Goal: Task Accomplishment & Management: Use online tool/utility

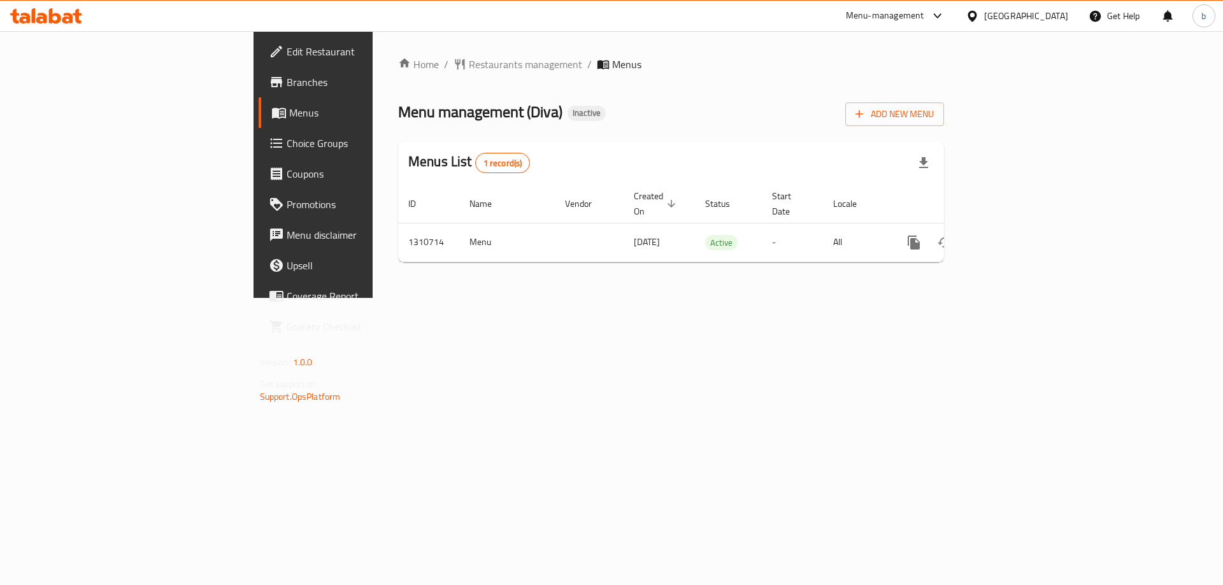
click at [627, 298] on div "Home / Restaurants management / Menus Menu management ( Diva ) Inactive Add New…" at bounding box center [671, 164] width 597 height 267
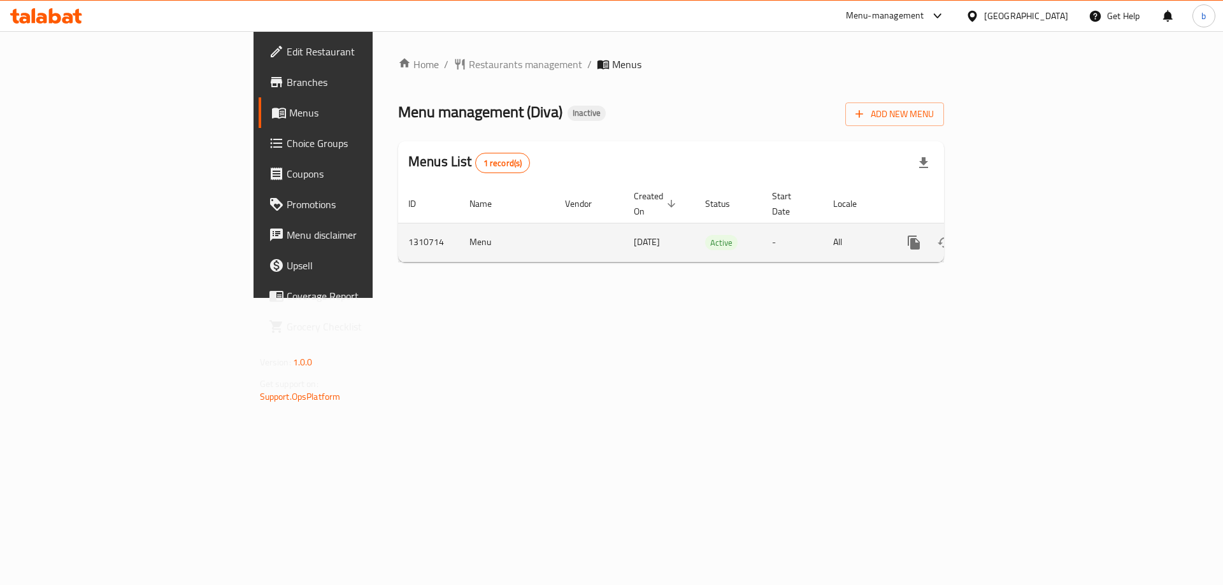
click at [1012, 237] on icon "enhanced table" at bounding box center [1005, 242] width 11 height 11
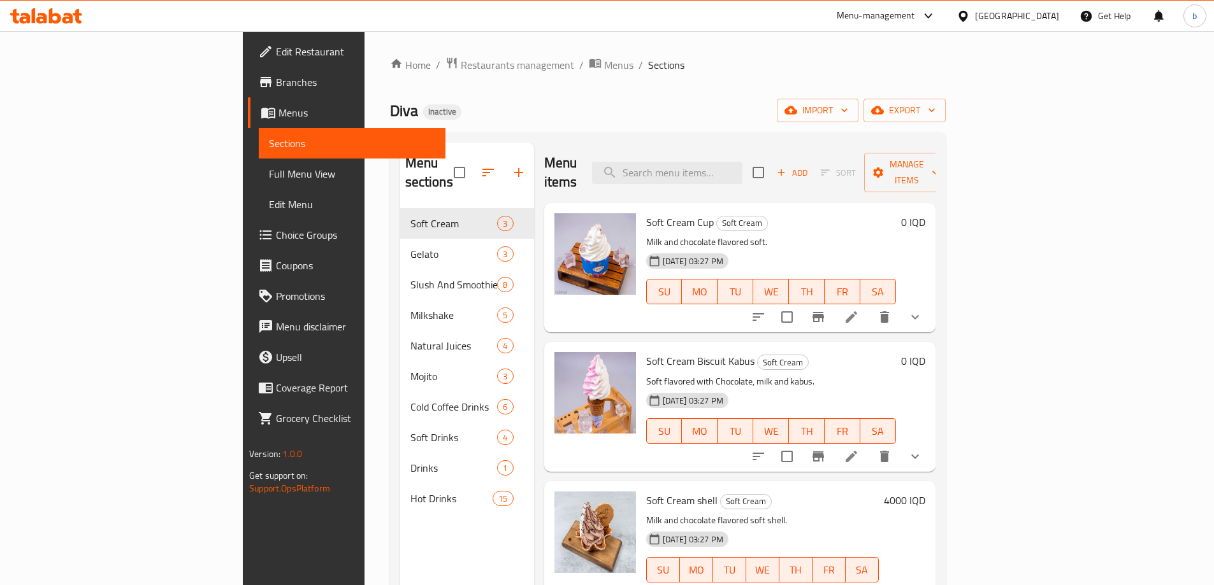
click at [269, 175] on span "Full Menu View" at bounding box center [352, 173] width 166 height 15
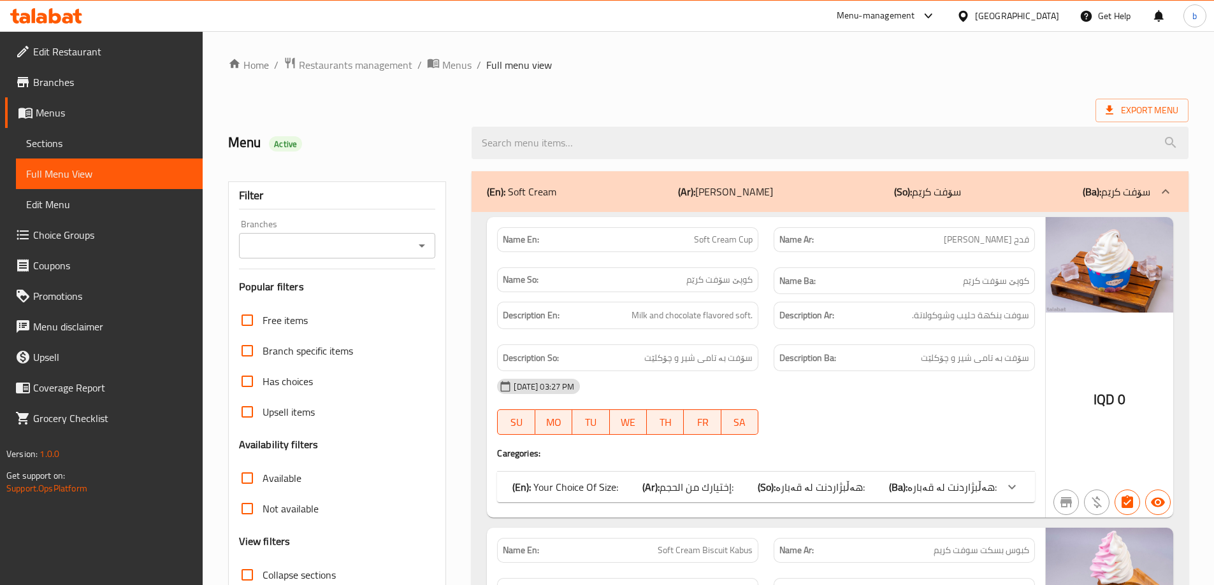
click at [424, 252] on icon "Open" at bounding box center [421, 245] width 15 height 15
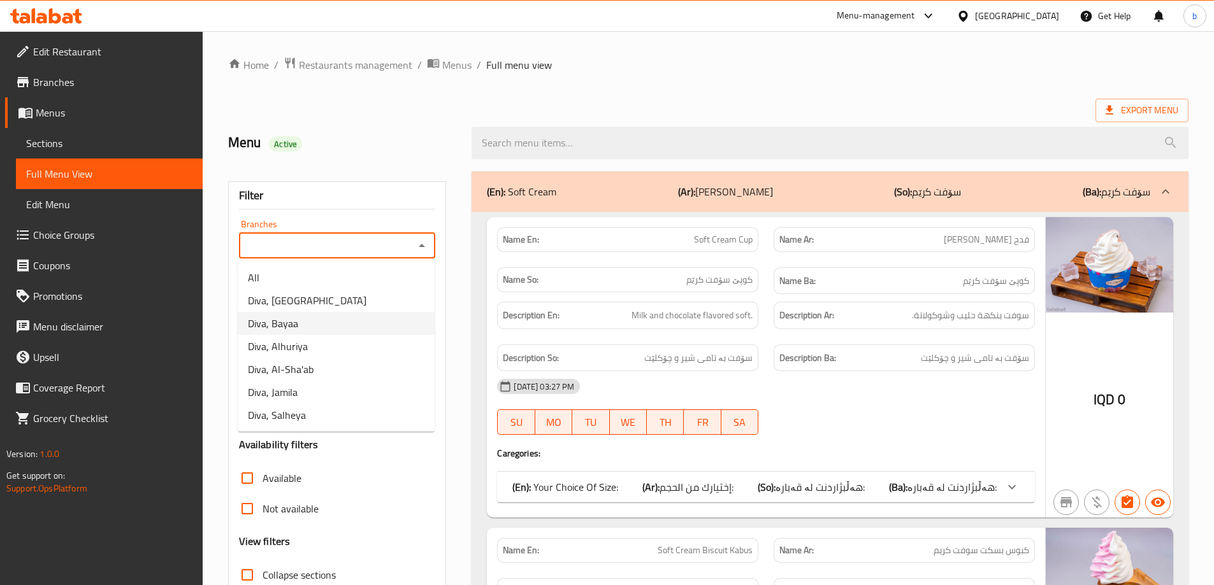
click at [285, 320] on span "Diva, Bayaa" at bounding box center [273, 323] width 50 height 15
type input "Diva, Bayaa"
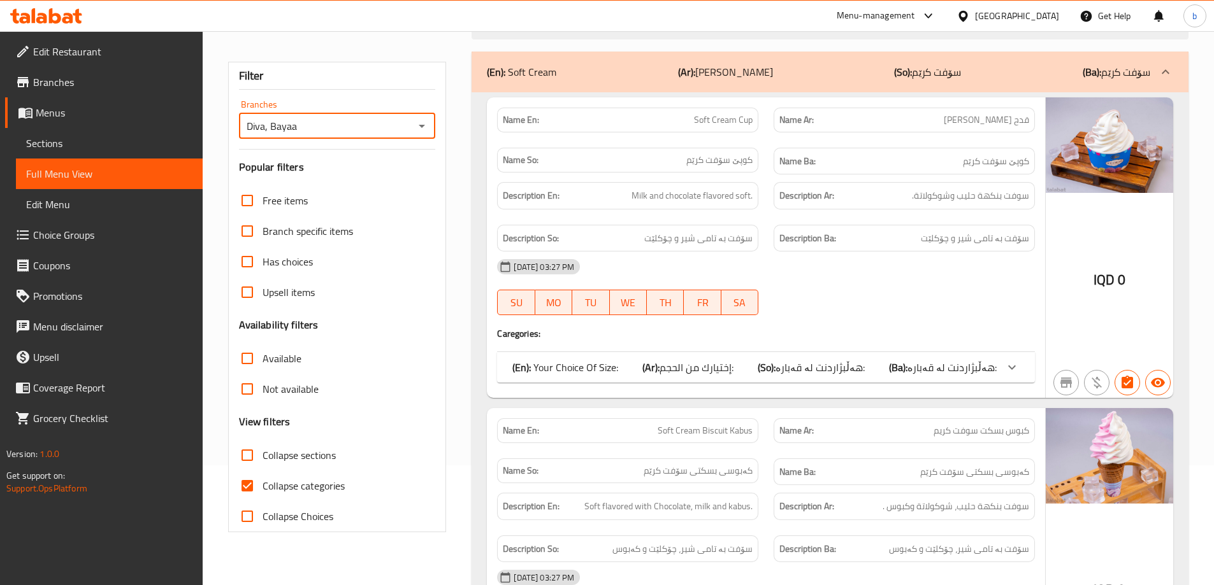
scroll to position [148, 0]
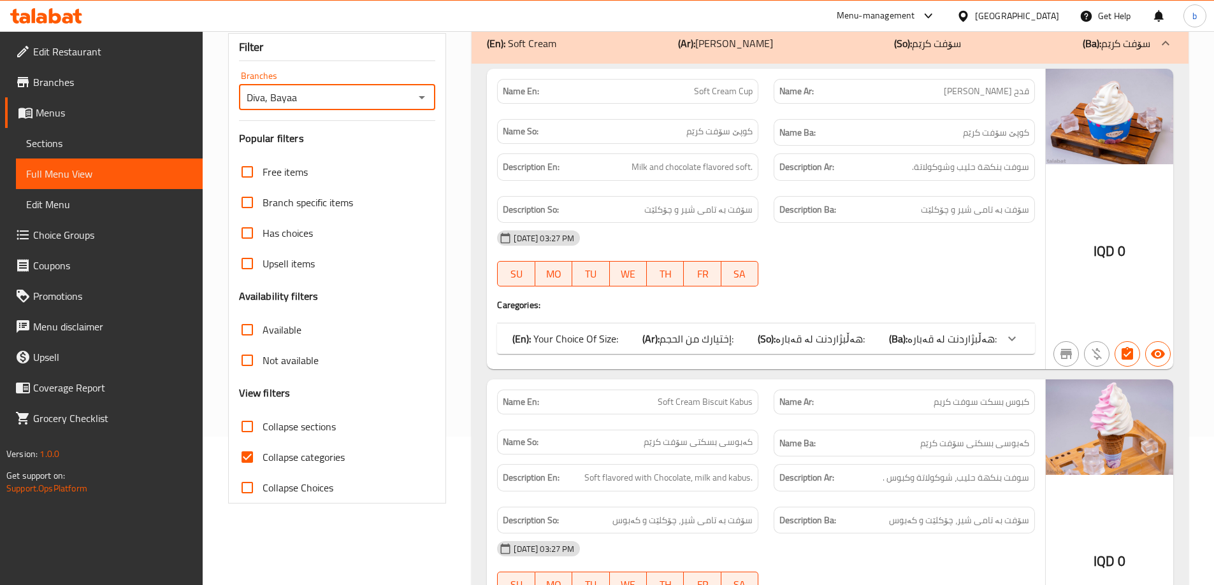
click at [245, 459] on input "Collapse categories" at bounding box center [247, 457] width 31 height 31
checkbox input "false"
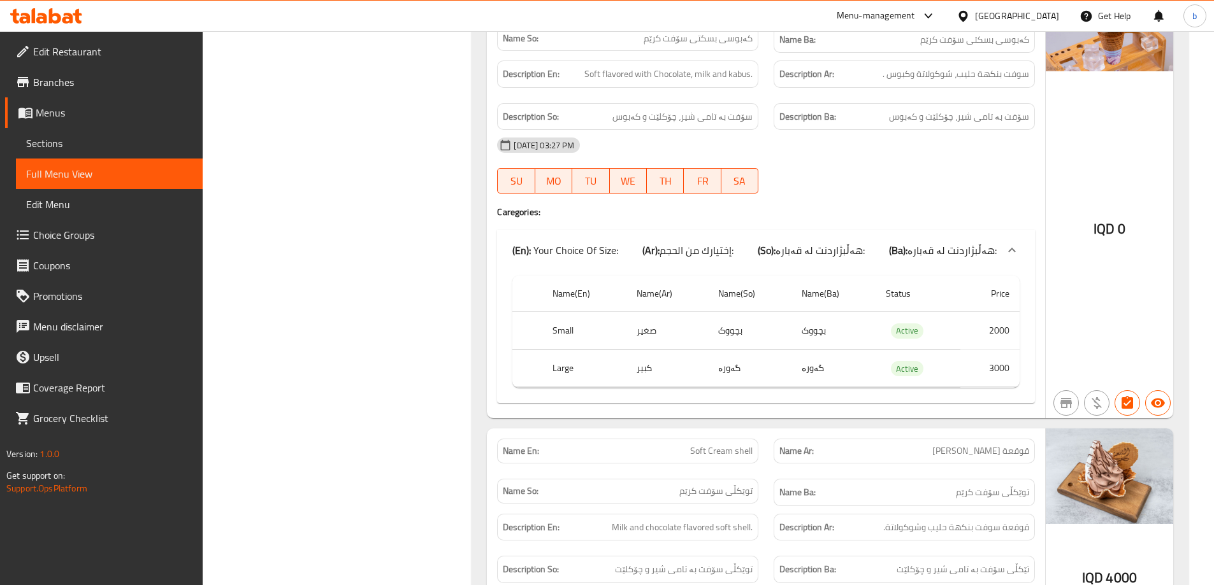
scroll to position [0, 0]
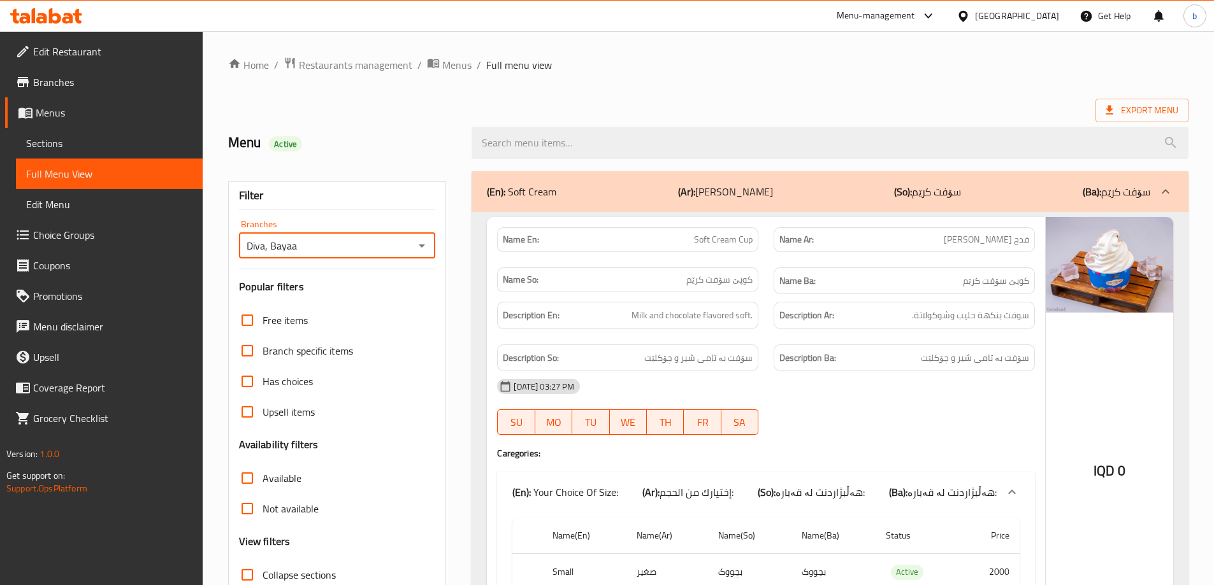
click at [340, 247] on input "Diva, Bayaa" at bounding box center [327, 246] width 168 height 18
click at [413, 250] on button "Open" at bounding box center [422, 246] width 18 height 18
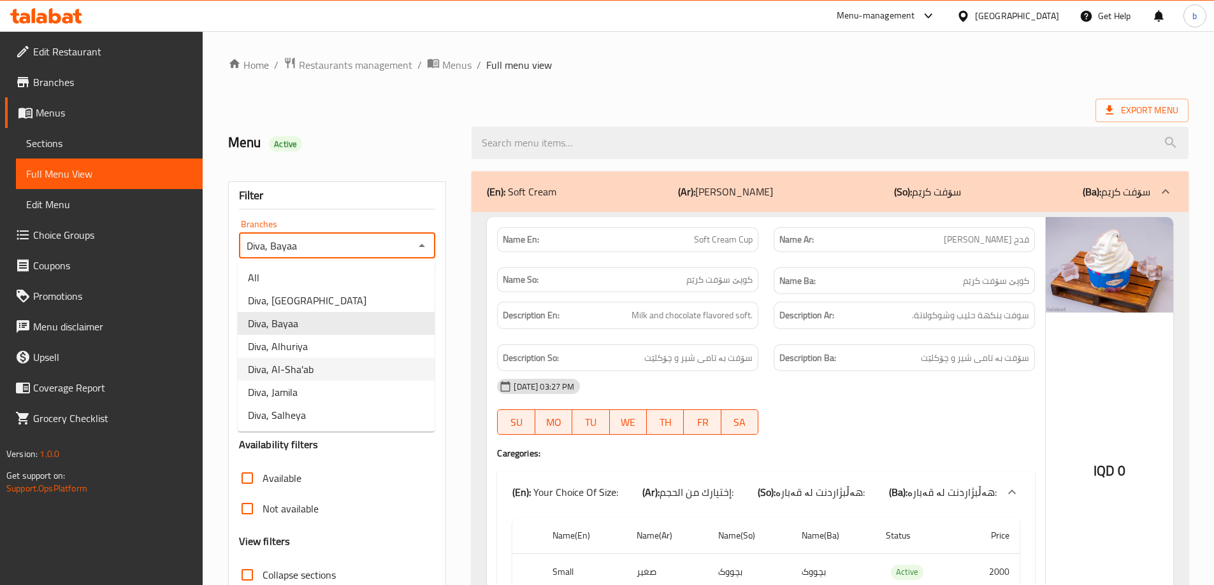
click at [297, 372] on span "Diva, Al-Sha'ab" at bounding box center [281, 369] width 66 height 15
type input "Diva, Al-Sha'ab"
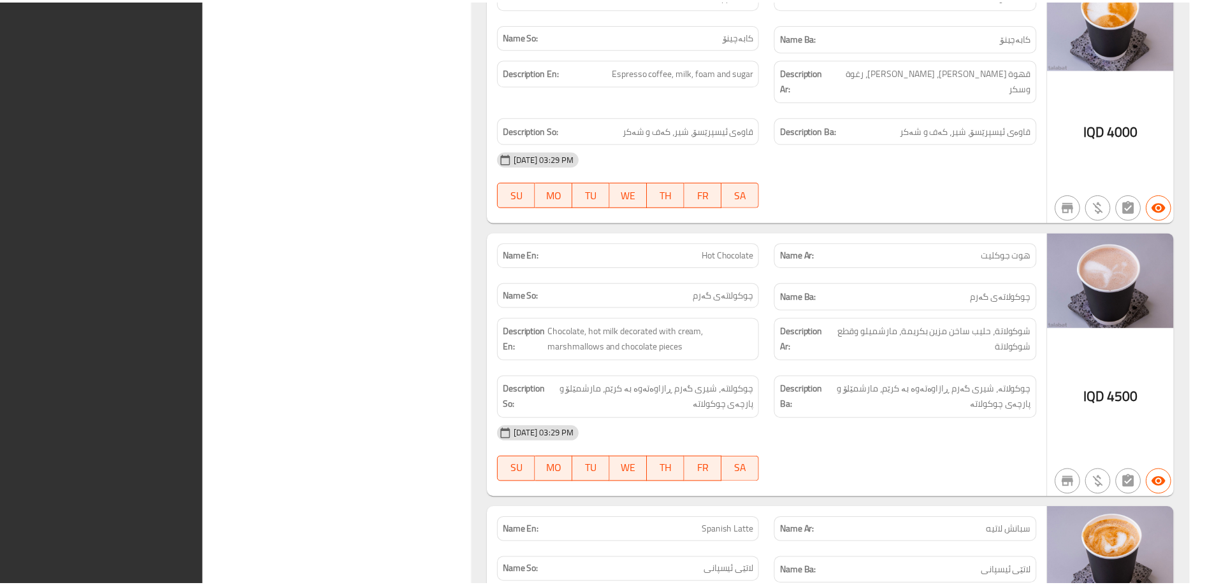
scroll to position [15924, 0]
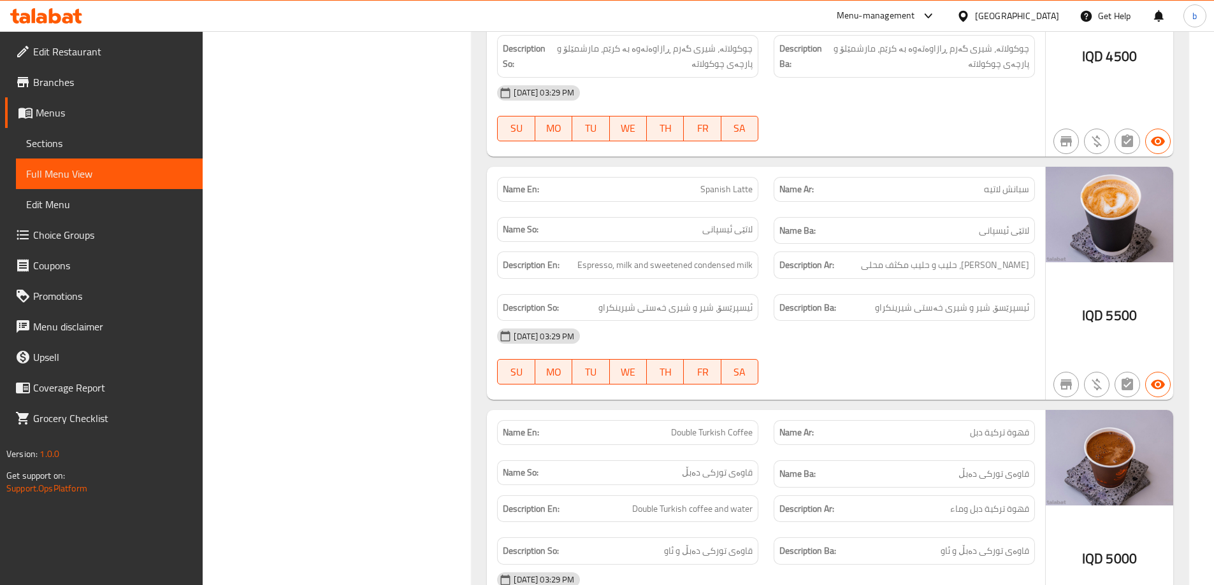
click at [74, 75] on span "Branches" at bounding box center [112, 82] width 159 height 15
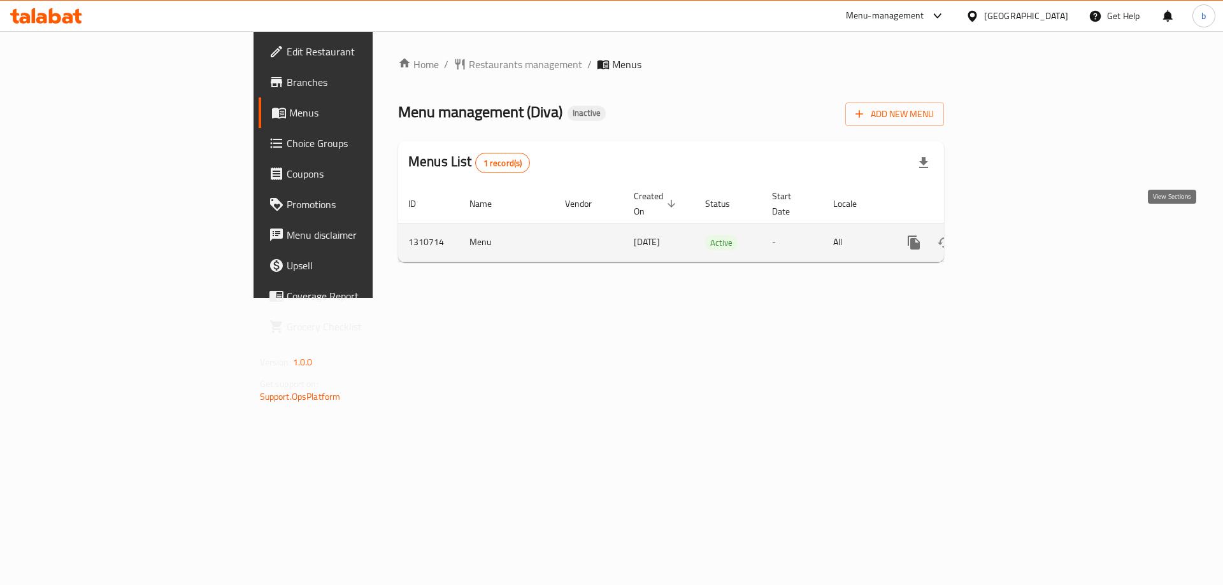
click at [1014, 235] on icon "enhanced table" at bounding box center [1005, 242] width 15 height 15
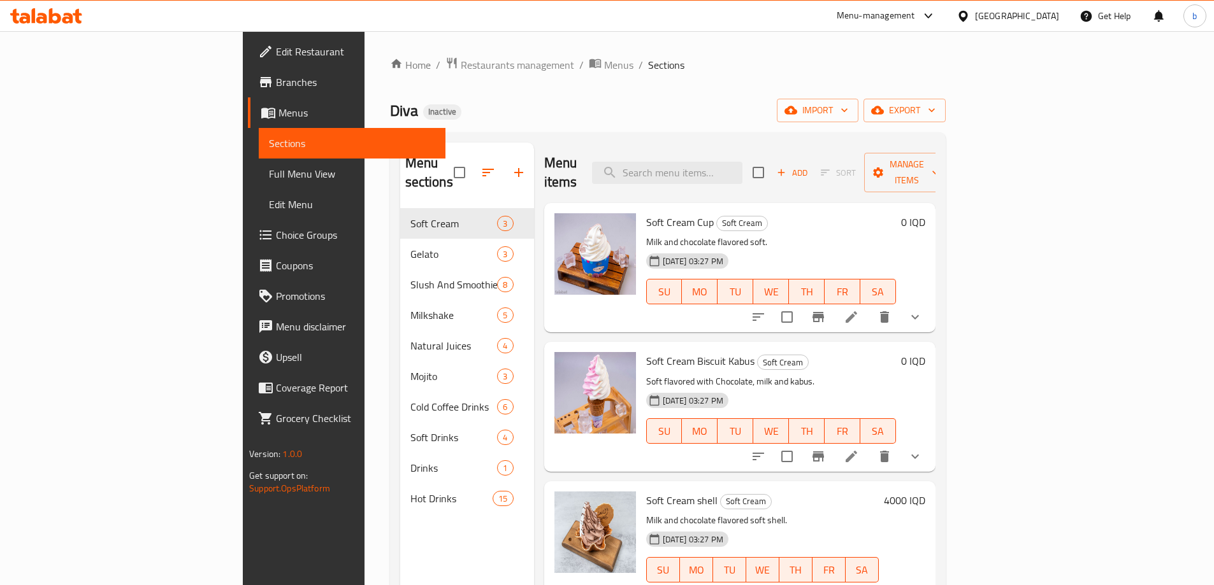
click at [269, 176] on span "Full Menu View" at bounding box center [352, 173] width 166 height 15
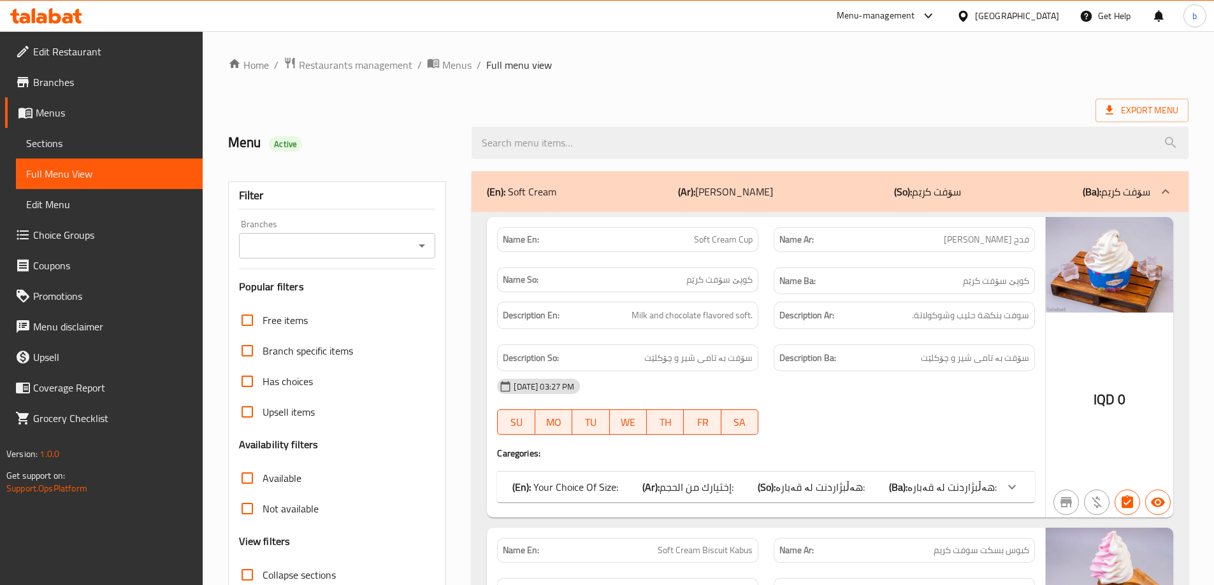
click at [422, 249] on icon "Open" at bounding box center [421, 245] width 15 height 15
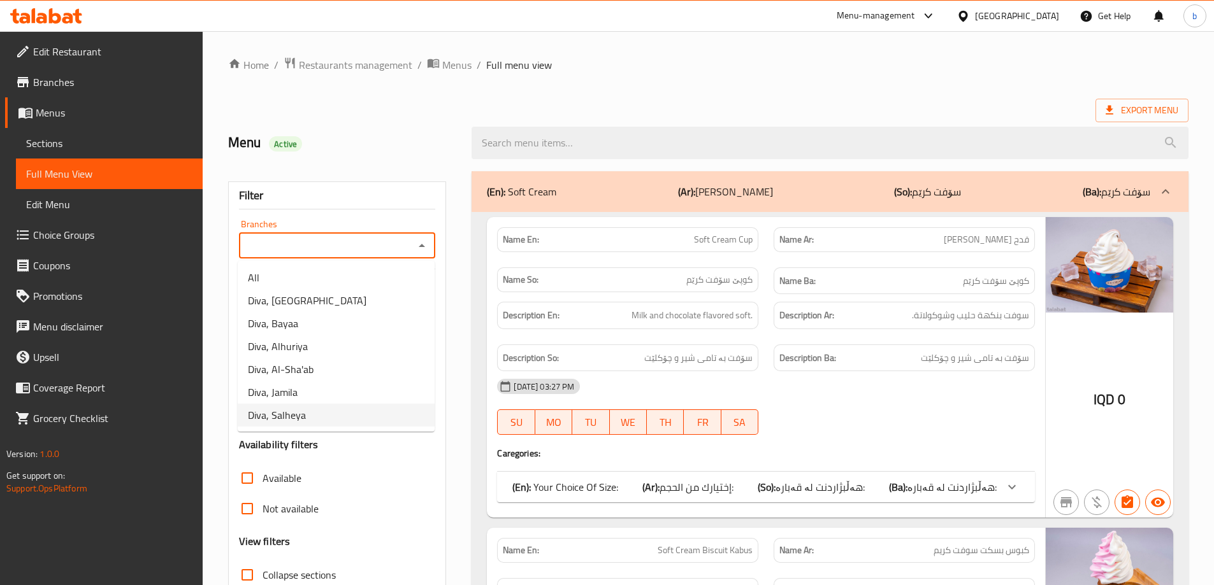
click at [316, 414] on li "Diva, Salheya" at bounding box center [336, 415] width 197 height 23
type input "Diva, Salheya"
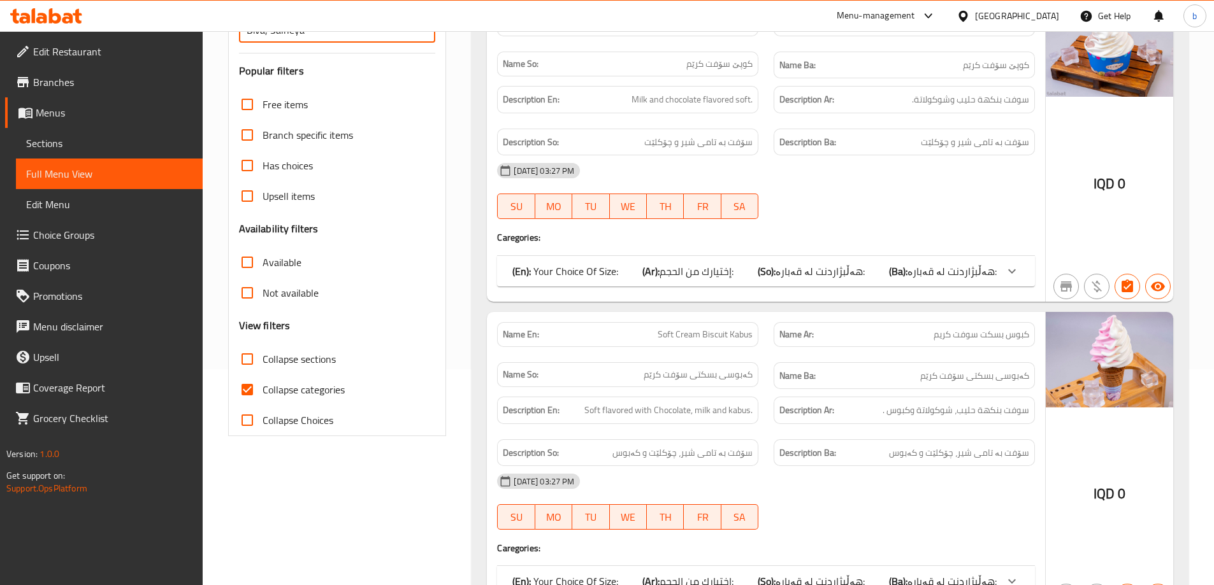
scroll to position [298, 0]
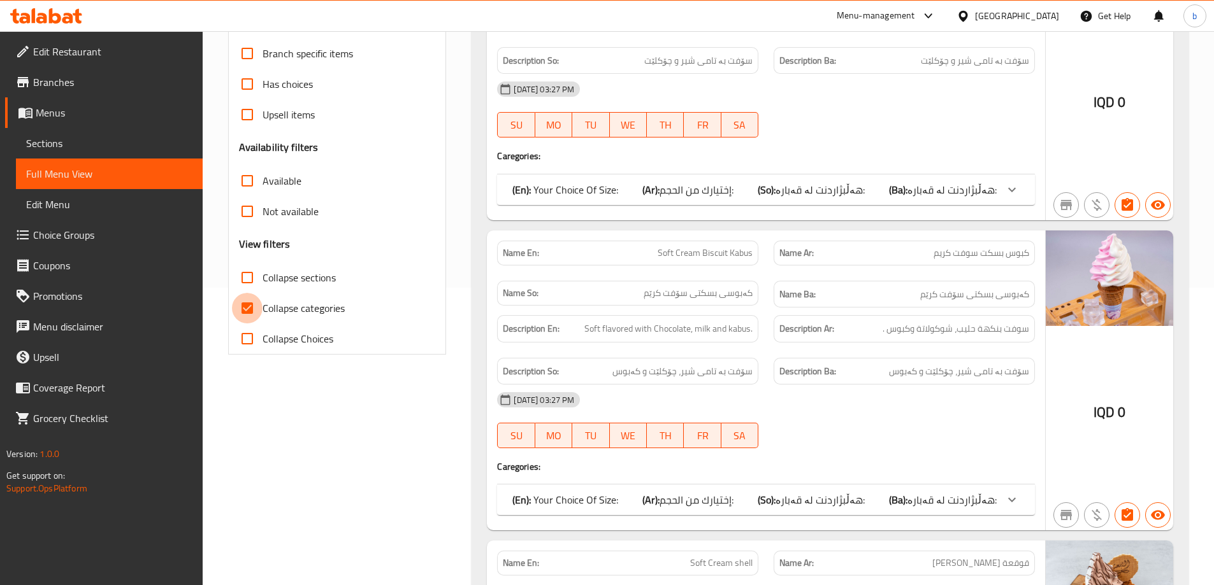
click at [242, 308] on input "Collapse categories" at bounding box center [247, 308] width 31 height 31
checkbox input "false"
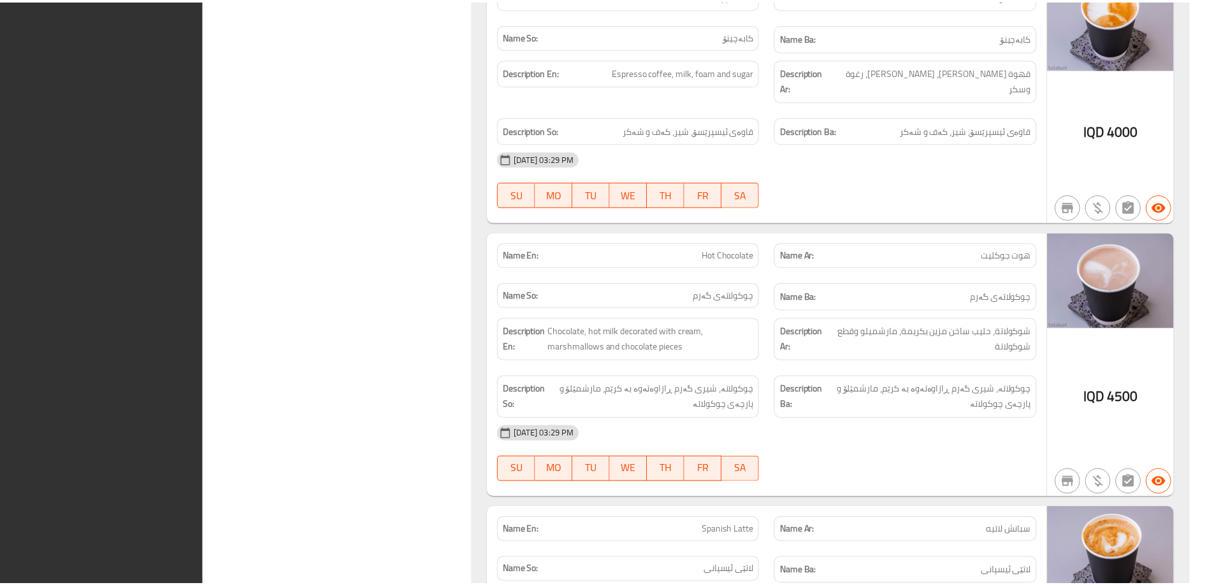
scroll to position [15924, 0]
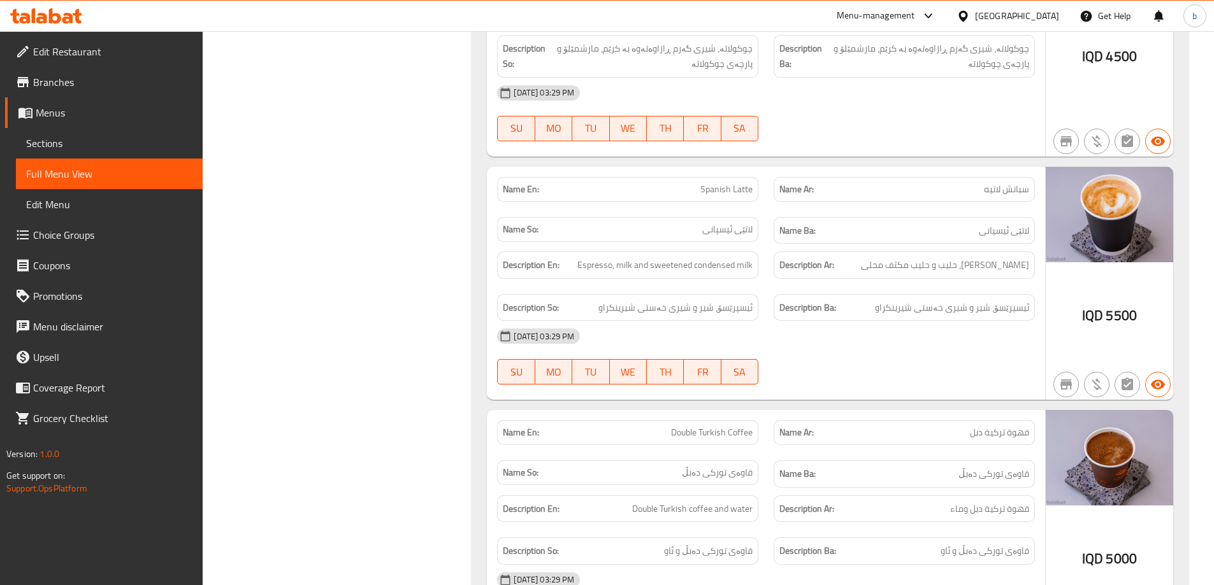
click at [72, 111] on span "Menus" at bounding box center [114, 112] width 157 height 15
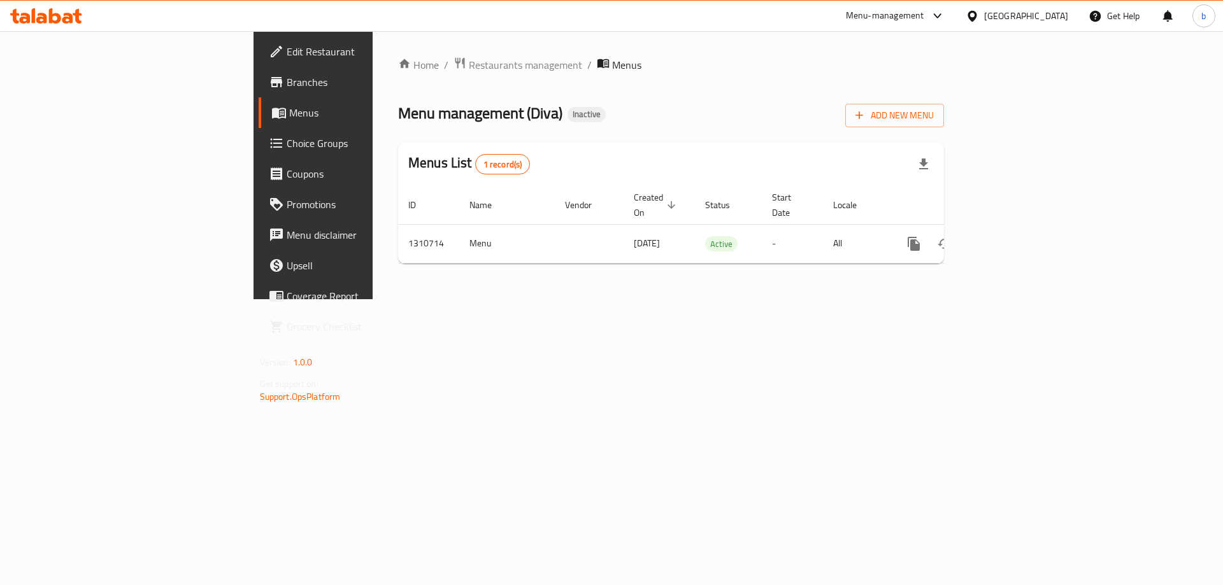
click at [287, 83] on span "Branches" at bounding box center [367, 82] width 161 height 15
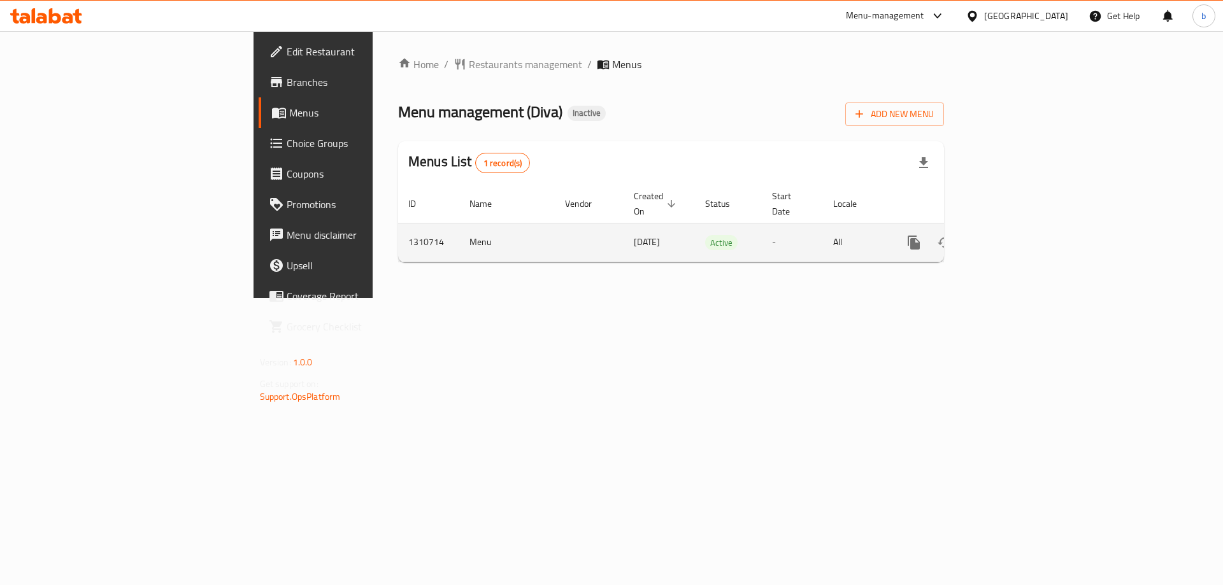
click at [1031, 229] on td "enhanced table" at bounding box center [960, 242] width 143 height 39
click at [1021, 227] on link "enhanced table" at bounding box center [1006, 242] width 31 height 31
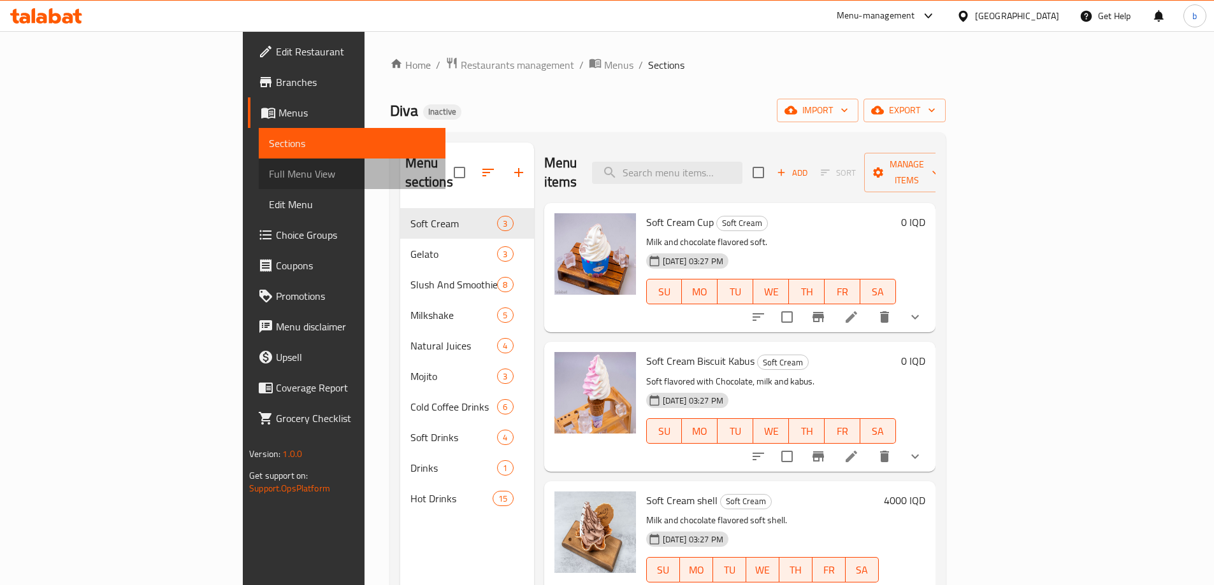
click at [269, 174] on span "Full Menu View" at bounding box center [352, 173] width 166 height 15
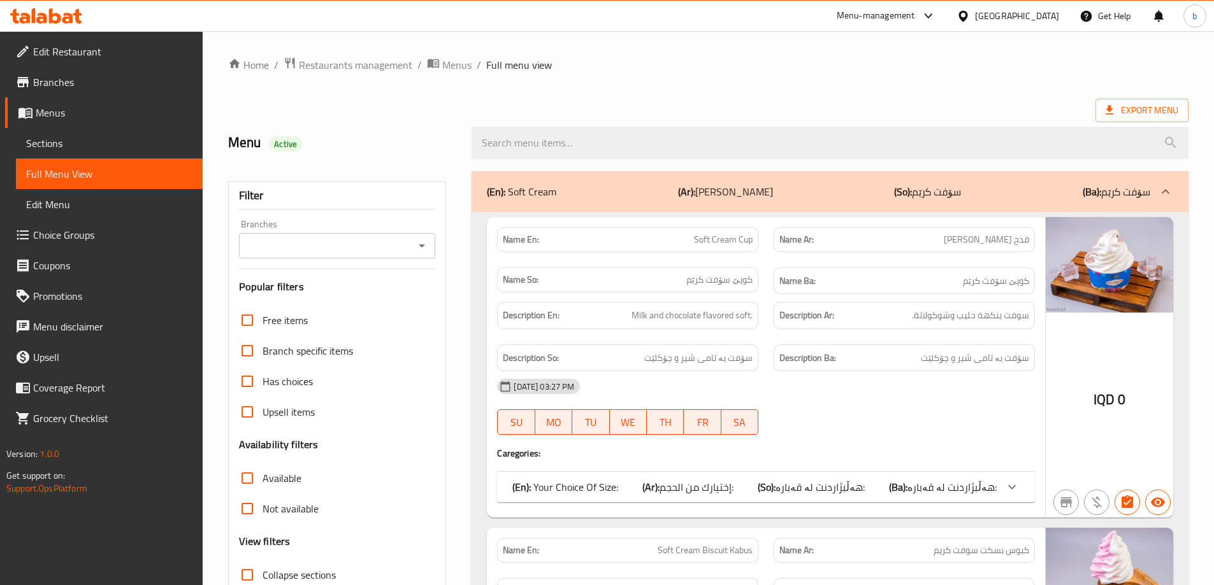
click at [424, 237] on div at bounding box center [421, 246] width 17 height 18
click at [421, 248] on icon "Open" at bounding box center [421, 245] width 15 height 15
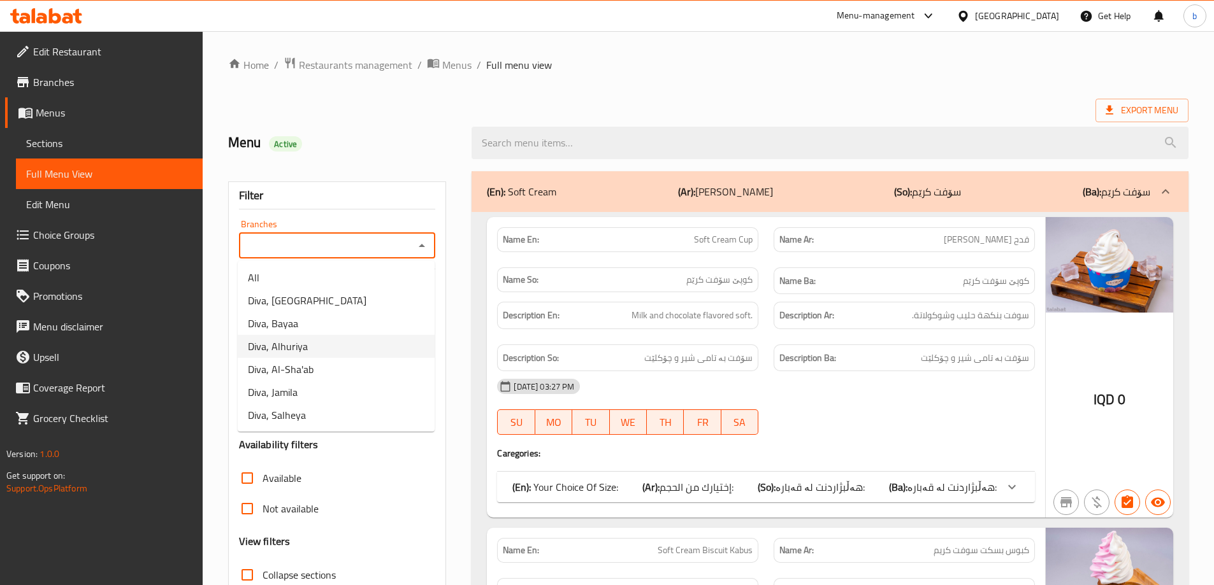
click at [315, 348] on li "Diva, Alhuriya" at bounding box center [336, 346] width 197 height 23
type input "Diva, Alhuriya"
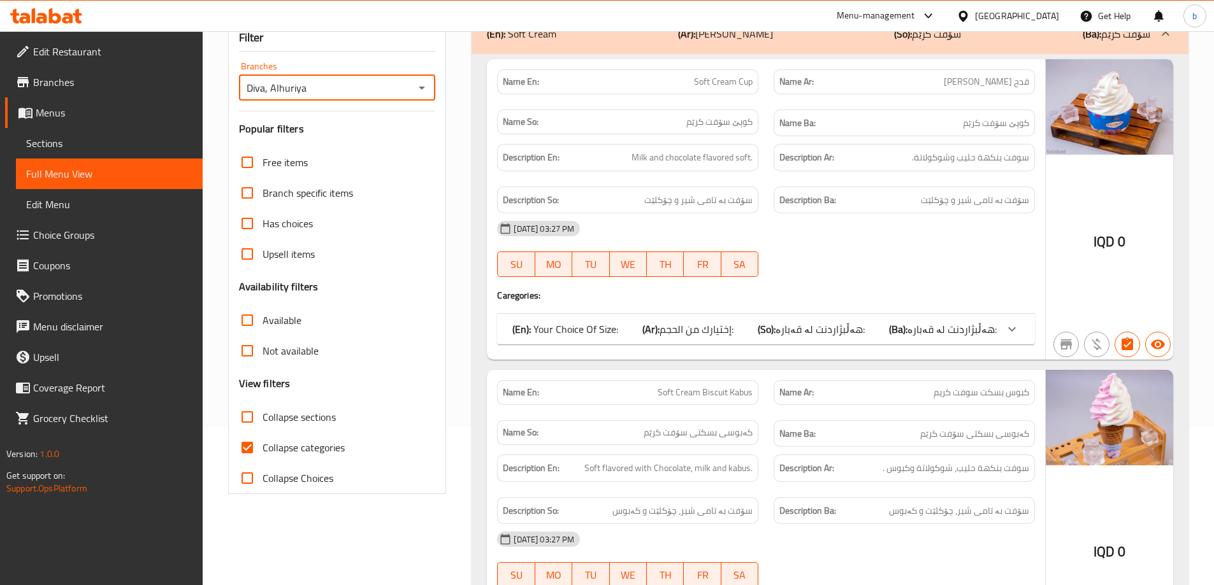
scroll to position [298, 0]
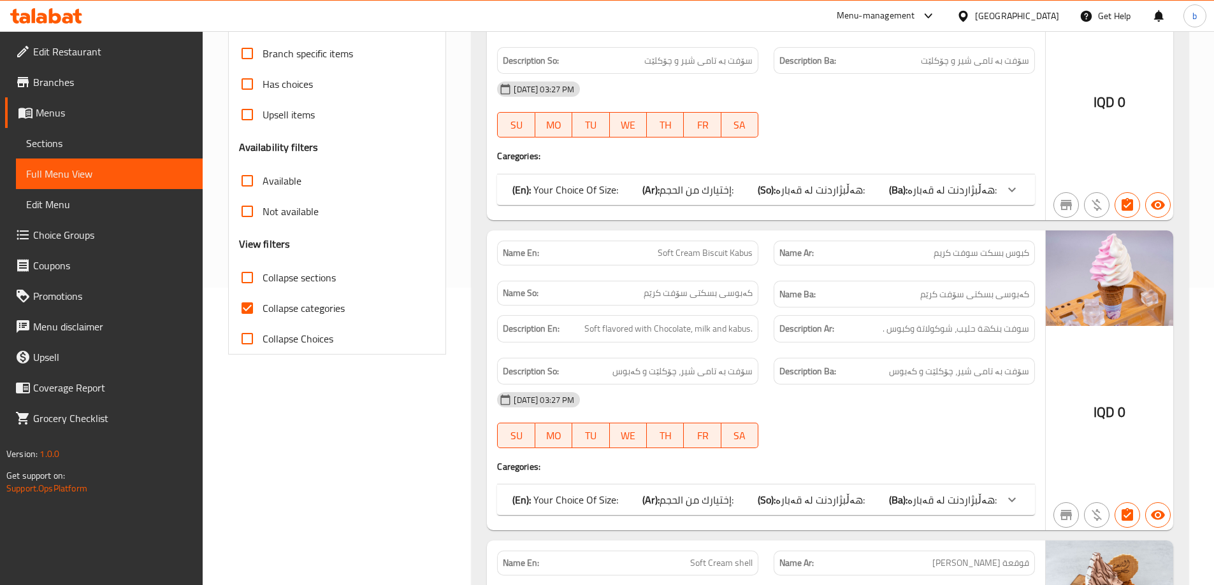
click at [249, 303] on input "Collapse categories" at bounding box center [247, 308] width 31 height 31
checkbox input "false"
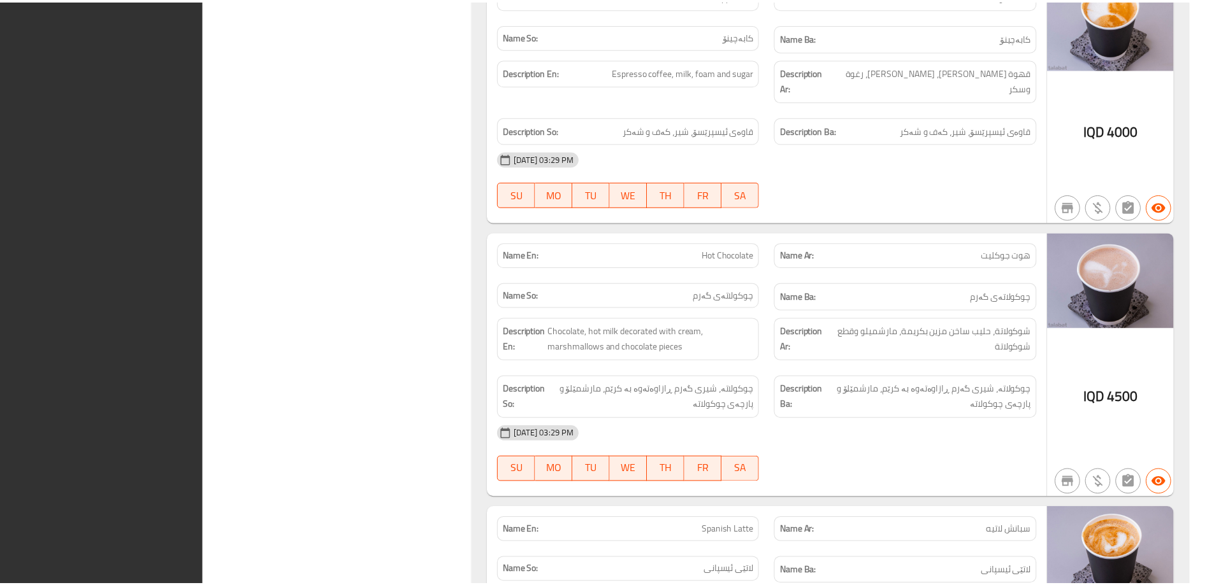
scroll to position [15924, 0]
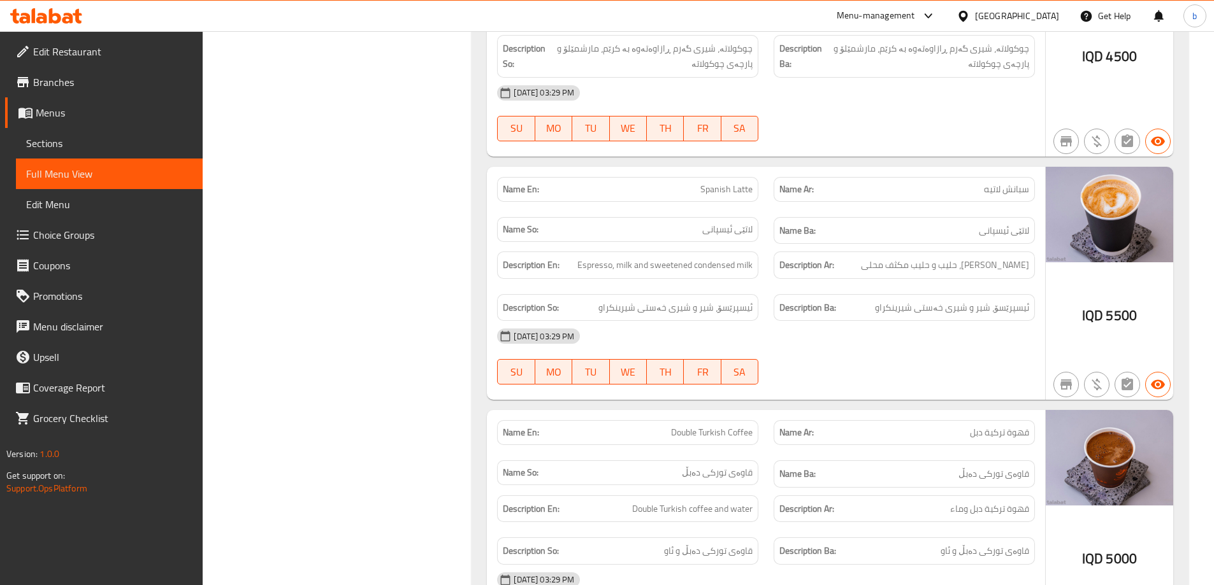
click at [76, 79] on span "Branches" at bounding box center [112, 82] width 159 height 15
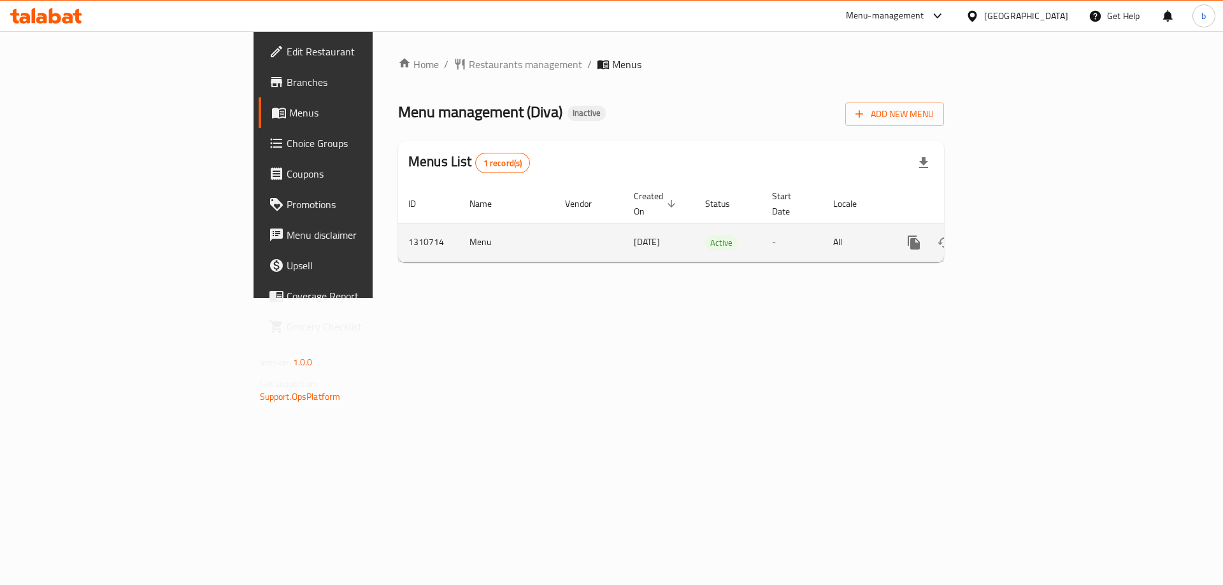
click at [1014, 235] on icon "enhanced table" at bounding box center [1005, 242] width 15 height 15
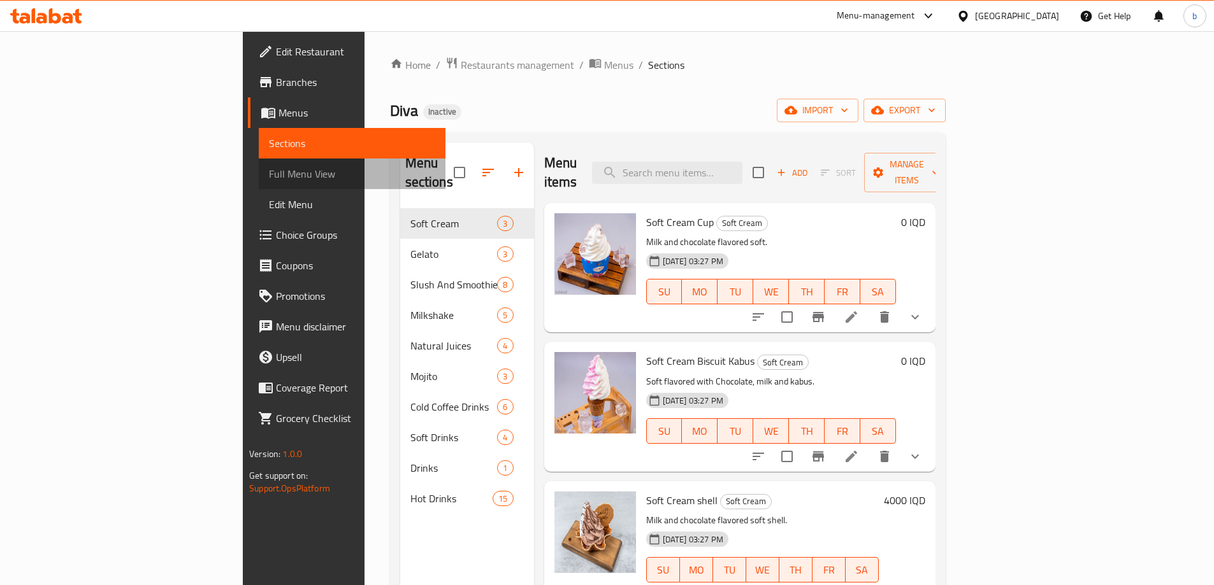
click at [269, 169] on span "Full Menu View" at bounding box center [352, 173] width 166 height 15
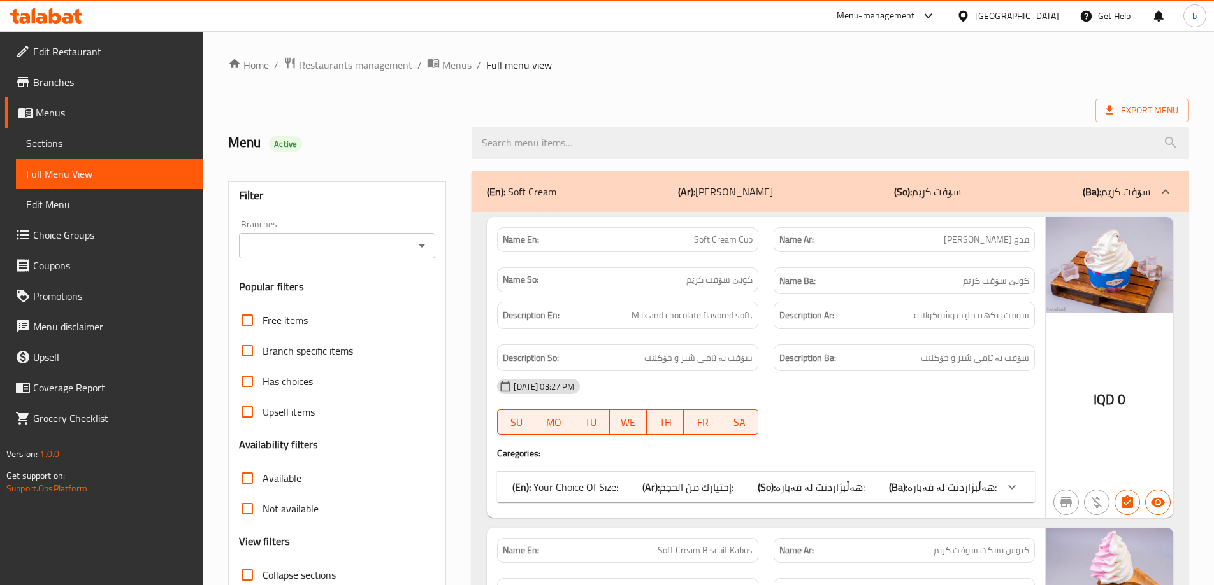
click at [434, 239] on div "Branches" at bounding box center [337, 245] width 197 height 25
click at [423, 243] on icon "Open" at bounding box center [421, 245] width 15 height 15
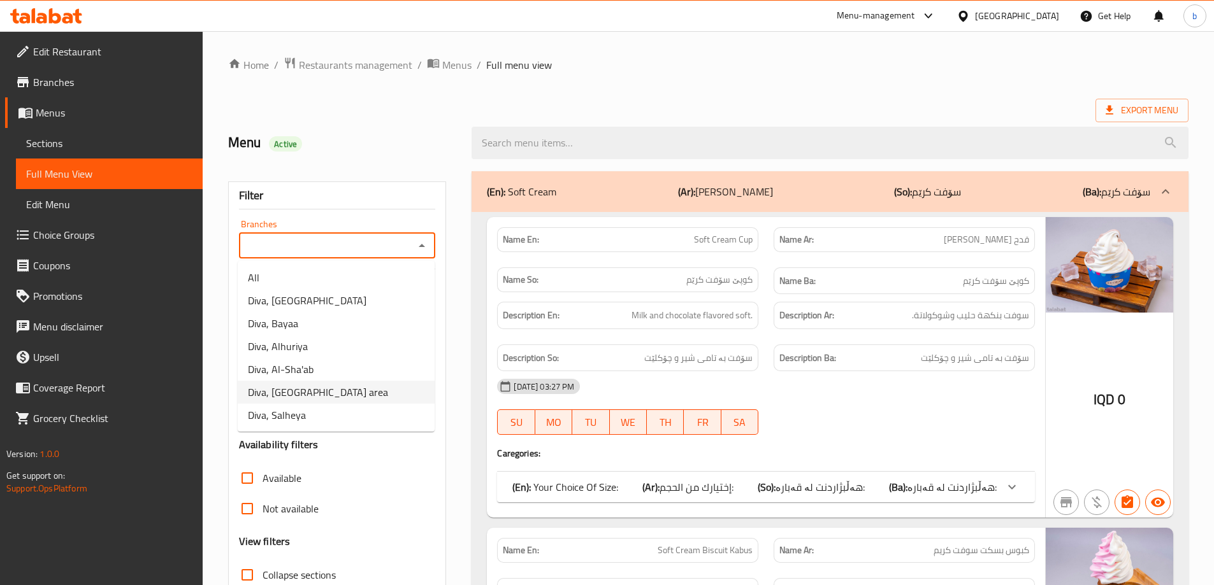
click at [298, 399] on span "Diva, Sadr area" at bounding box center [318, 392] width 140 height 15
type input "Diva, Sadr area"
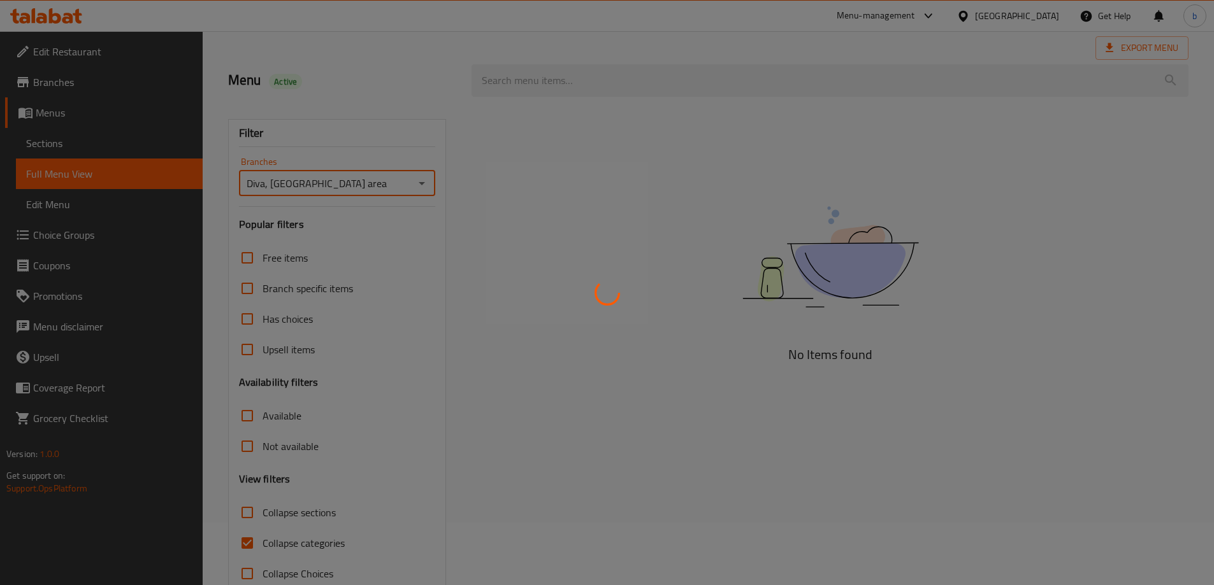
scroll to position [92, 0]
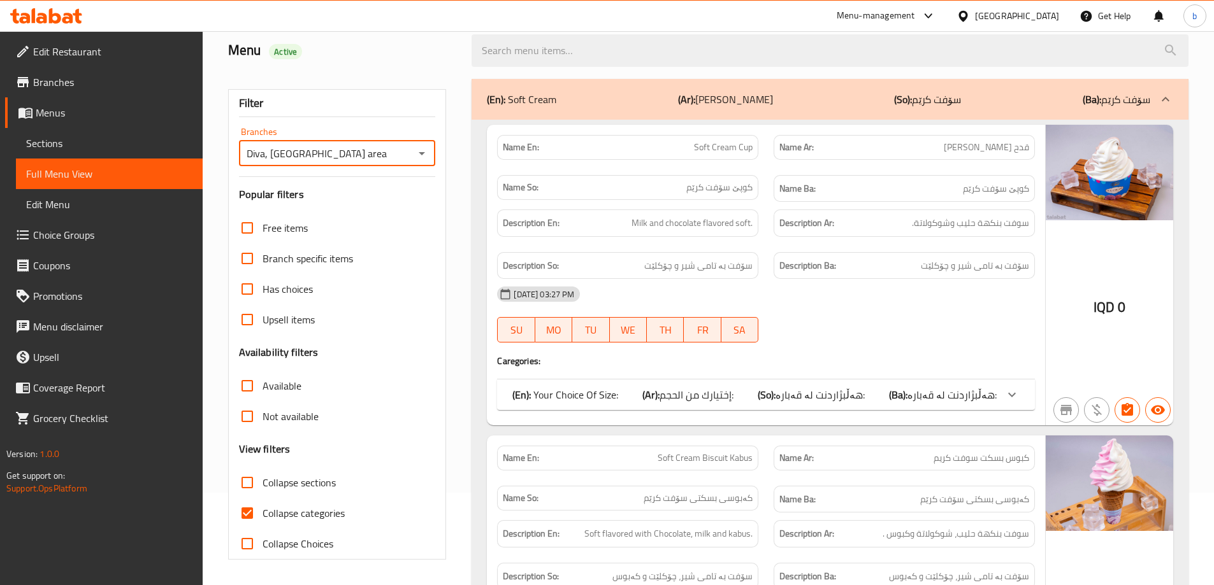
click at [244, 515] on input "Collapse categories" at bounding box center [247, 513] width 31 height 31
checkbox input "false"
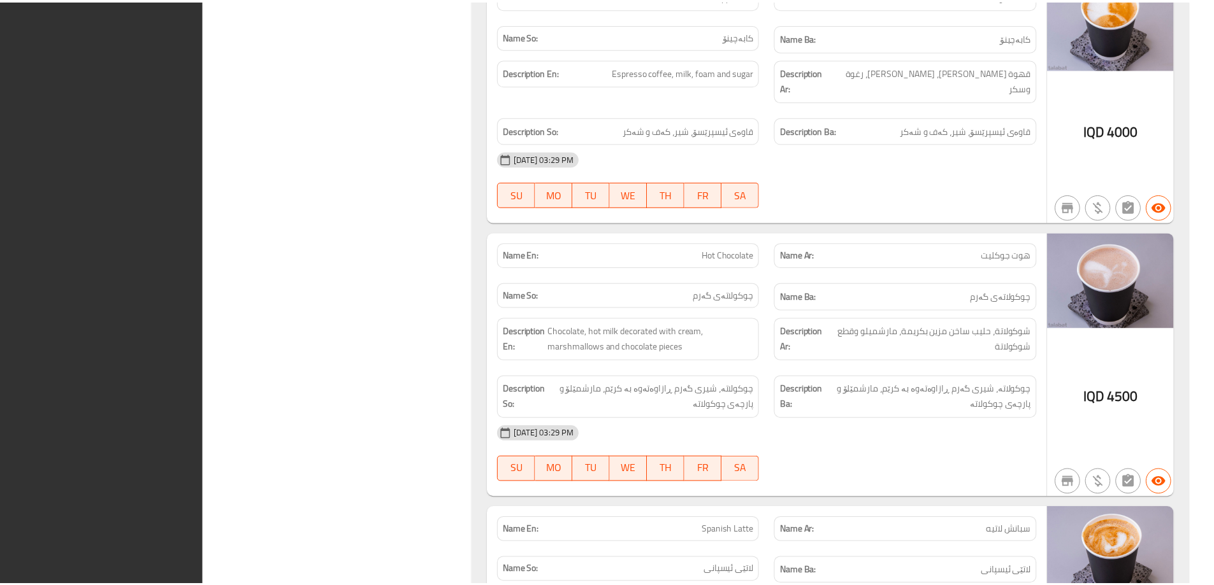
scroll to position [15924, 0]
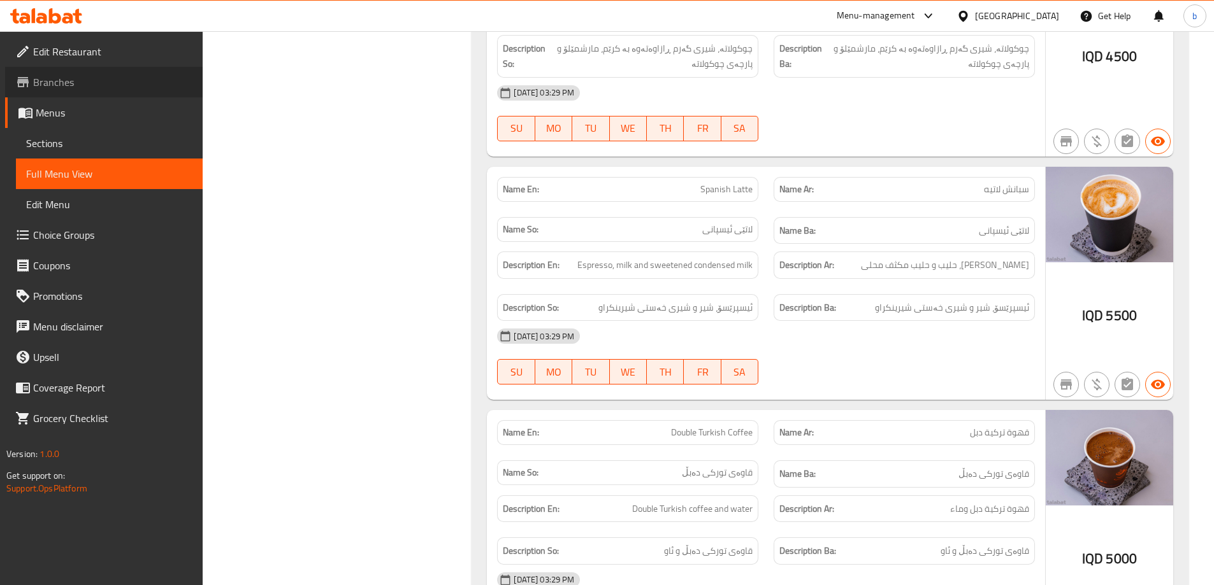
click at [73, 77] on span "Branches" at bounding box center [112, 82] width 159 height 15
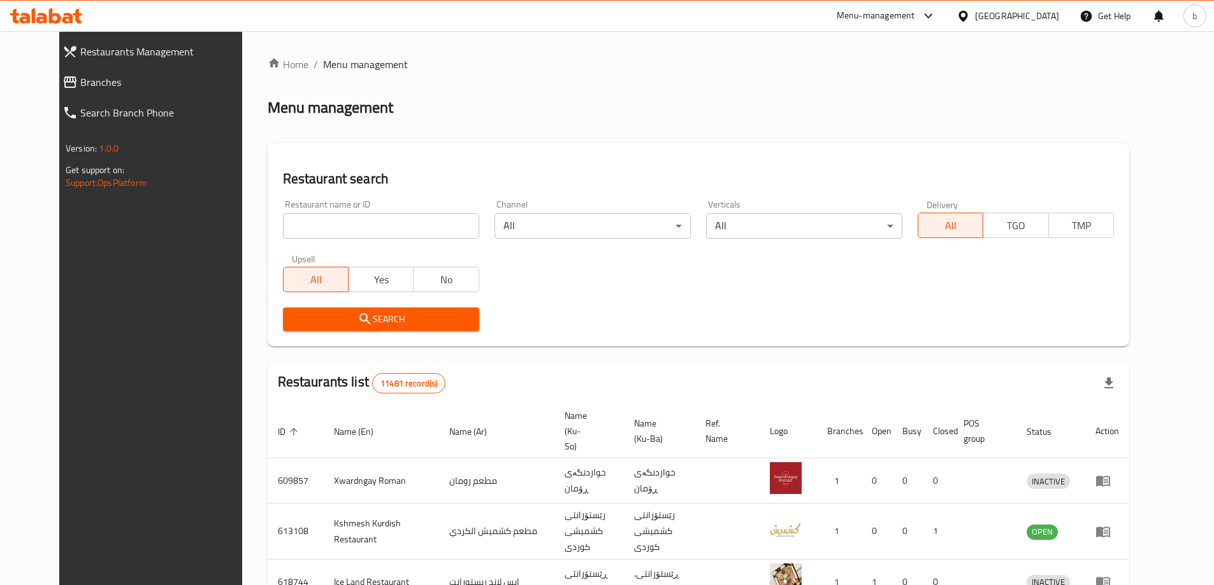
click at [87, 91] on link "Branches" at bounding box center [157, 82] width 210 height 31
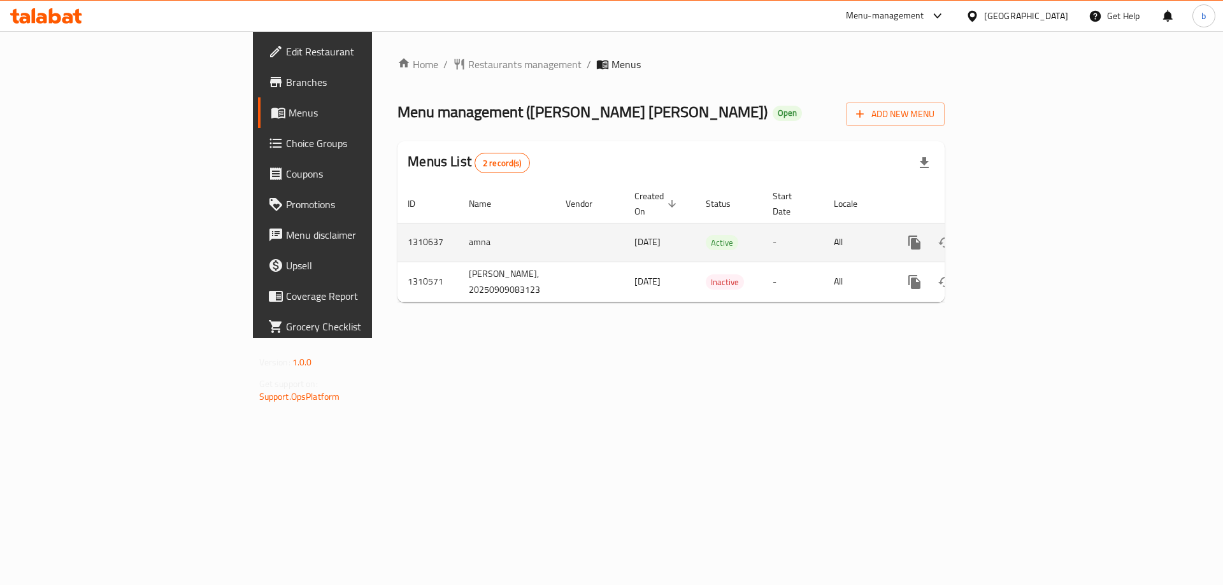
click at [1012, 237] on icon "enhanced table" at bounding box center [1006, 242] width 11 height 11
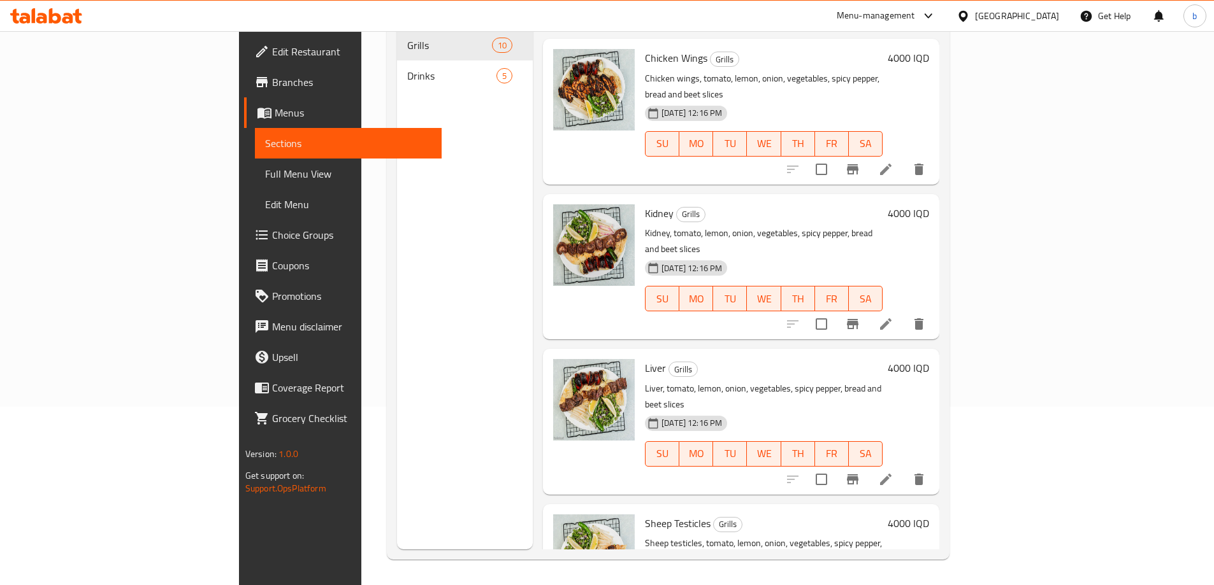
scroll to position [392, 0]
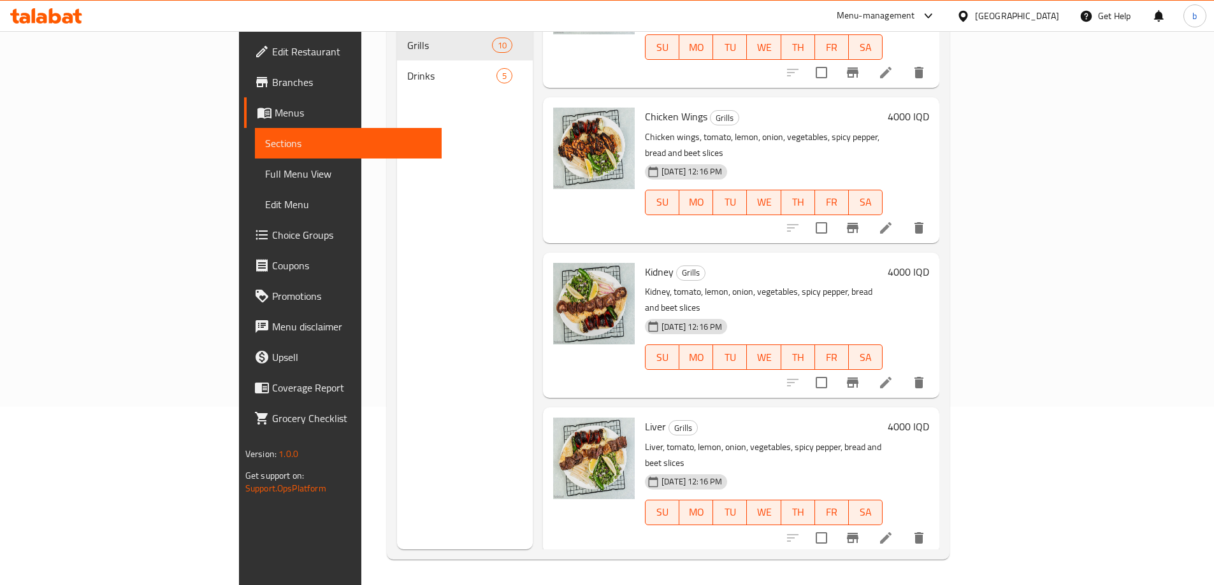
click at [59, 17] on icon at bounding box center [55, 15] width 12 height 15
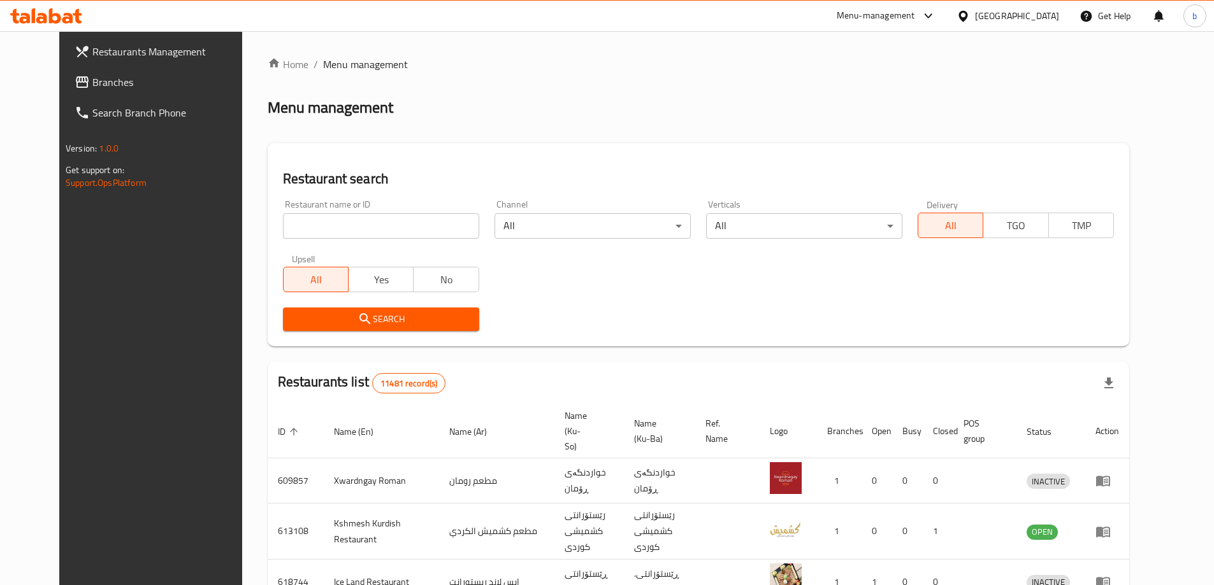
click at [92, 87] on span "Branches" at bounding box center [171, 82] width 159 height 15
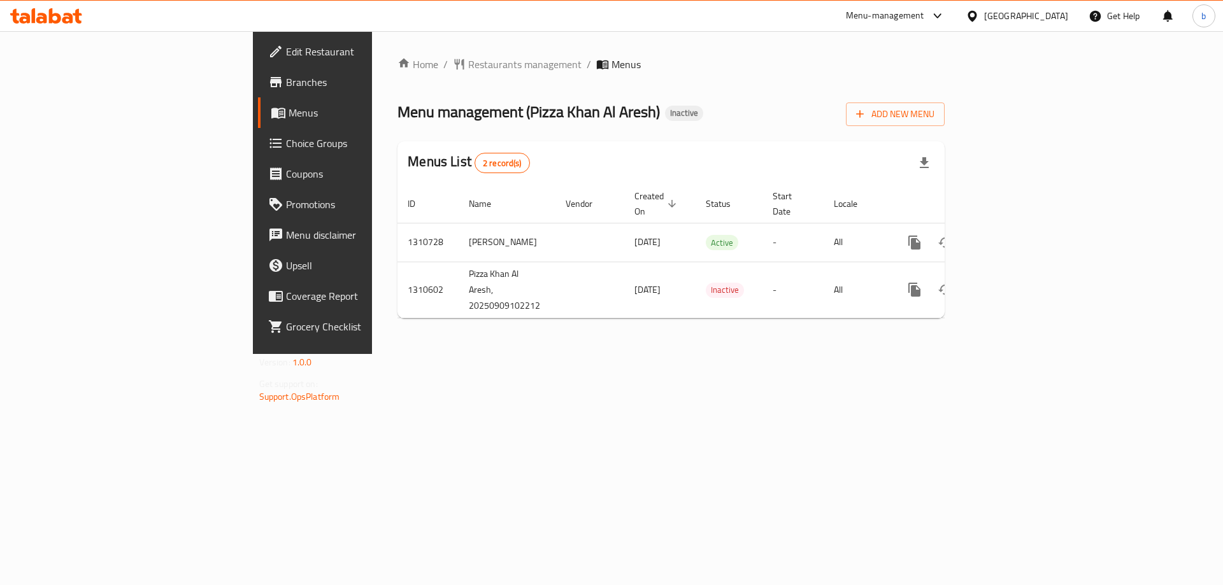
click at [79, 15] on icon at bounding box center [77, 16] width 9 height 15
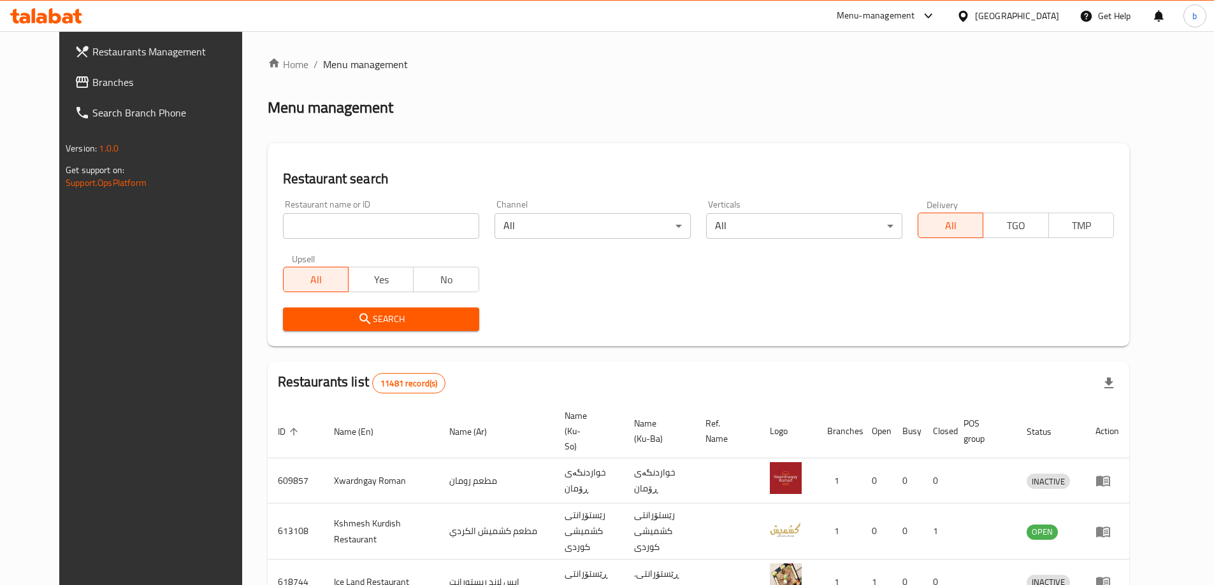
click at [92, 85] on span "Branches" at bounding box center [171, 82] width 159 height 15
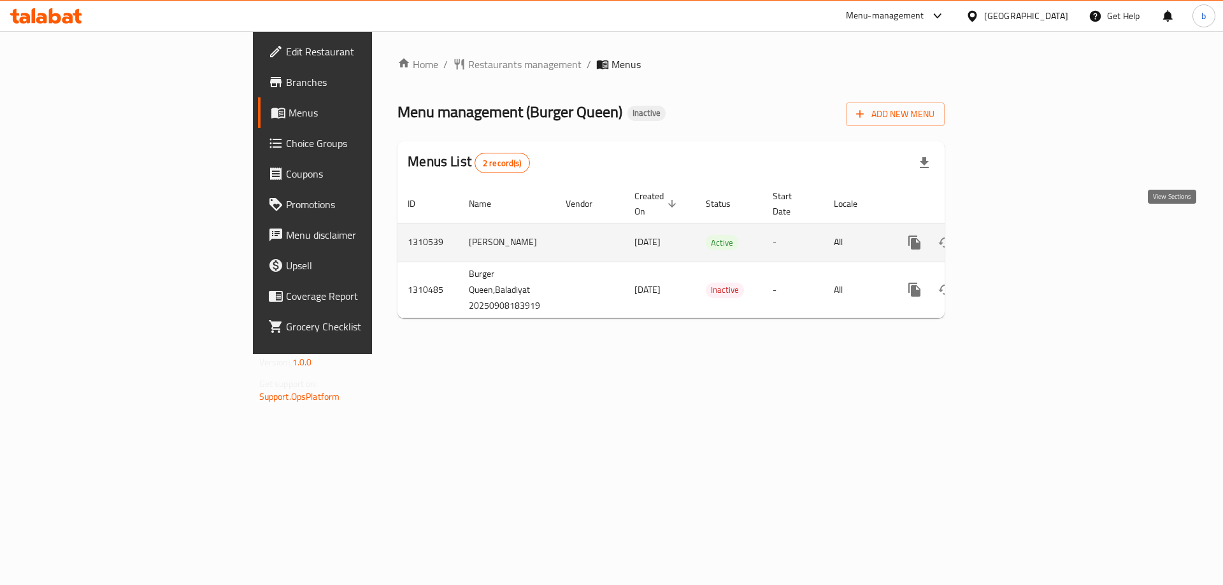
click at [1012, 237] on icon "enhanced table" at bounding box center [1006, 242] width 11 height 11
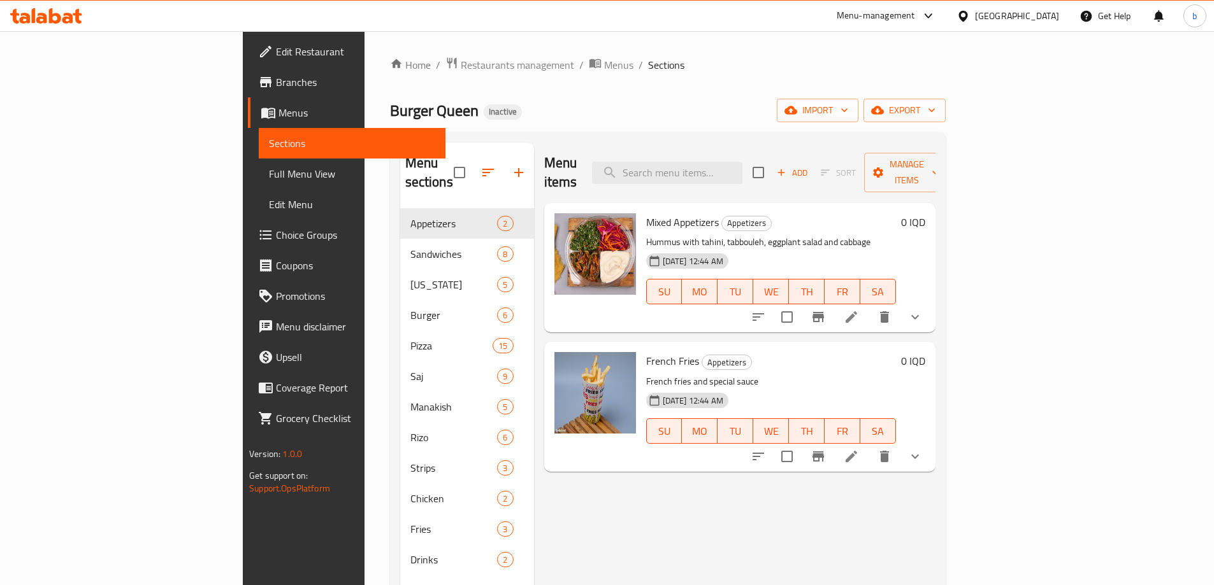
click at [269, 168] on span "Full Menu View" at bounding box center [352, 173] width 166 height 15
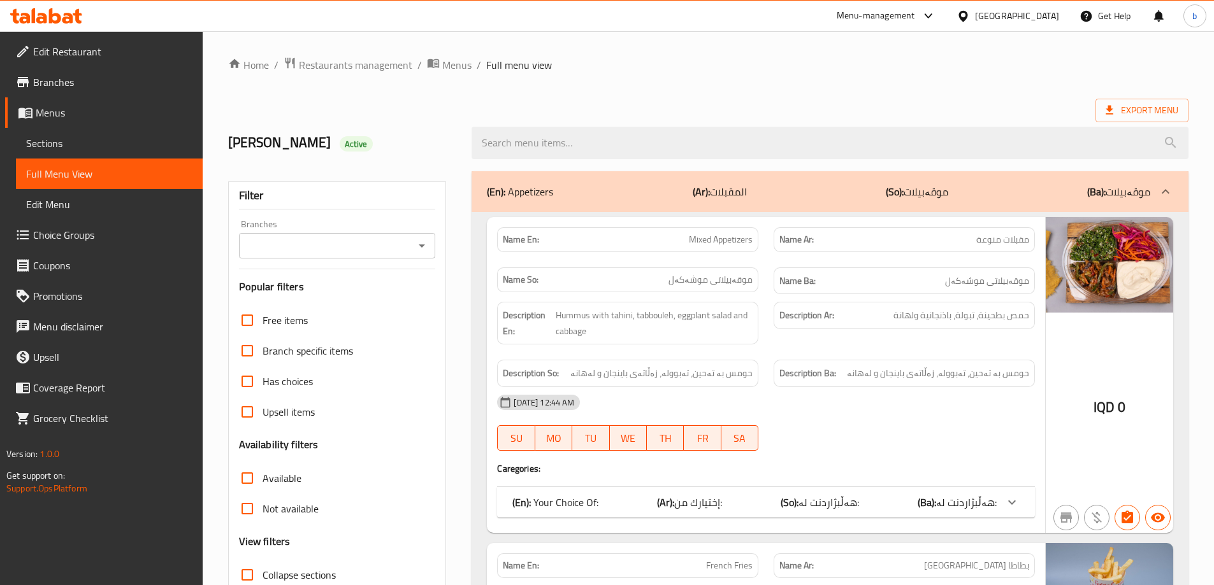
click at [427, 243] on icon "Open" at bounding box center [421, 245] width 15 height 15
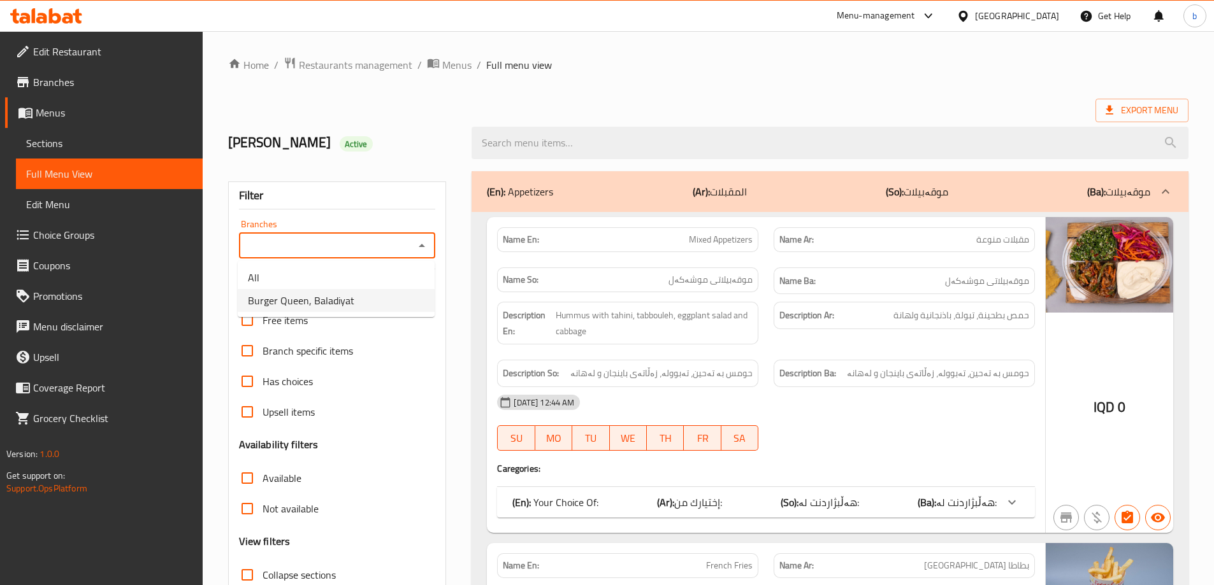
click at [341, 306] on span "Burger Queen, Baladiyat" at bounding box center [301, 300] width 106 height 15
type input "Burger Queen, Baladiyat"
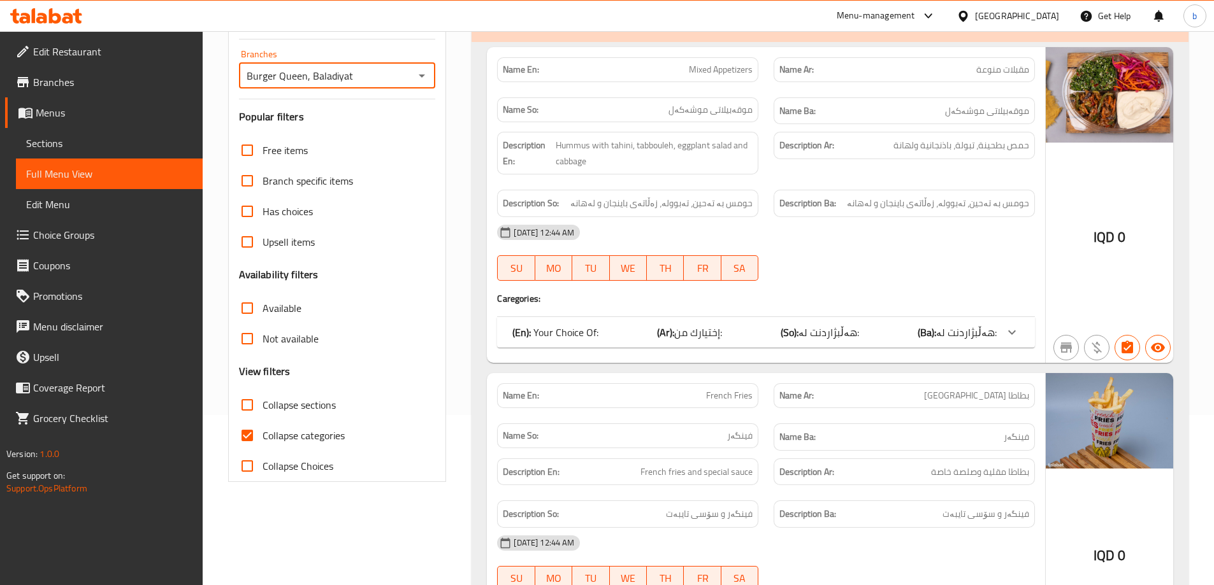
scroll to position [298, 0]
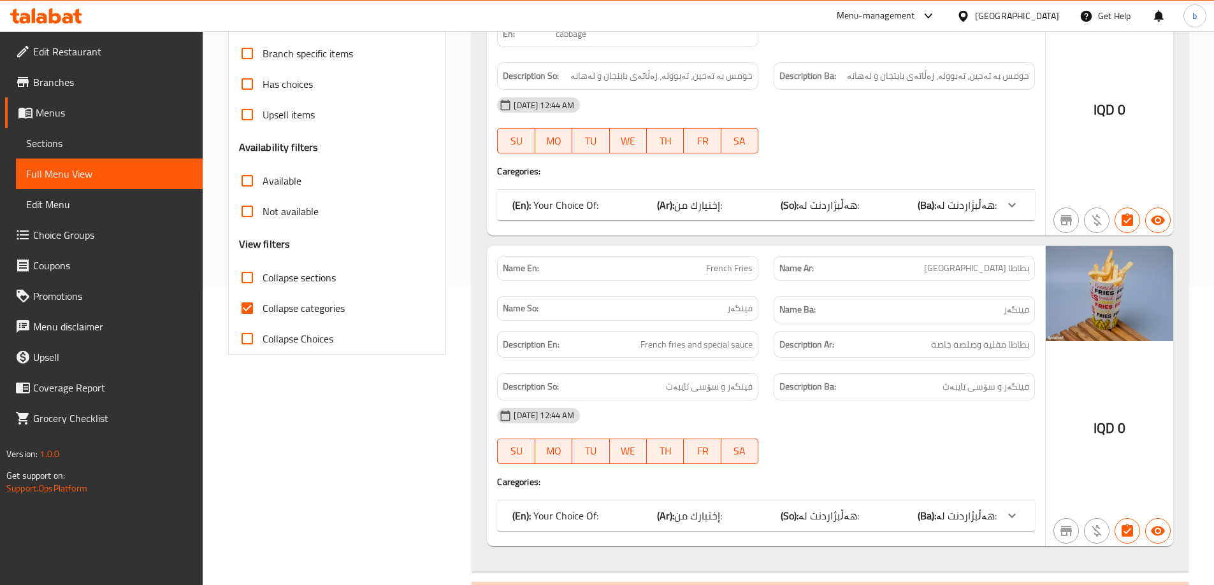
click at [249, 305] on input "Collapse categories" at bounding box center [247, 308] width 31 height 31
checkbox input "false"
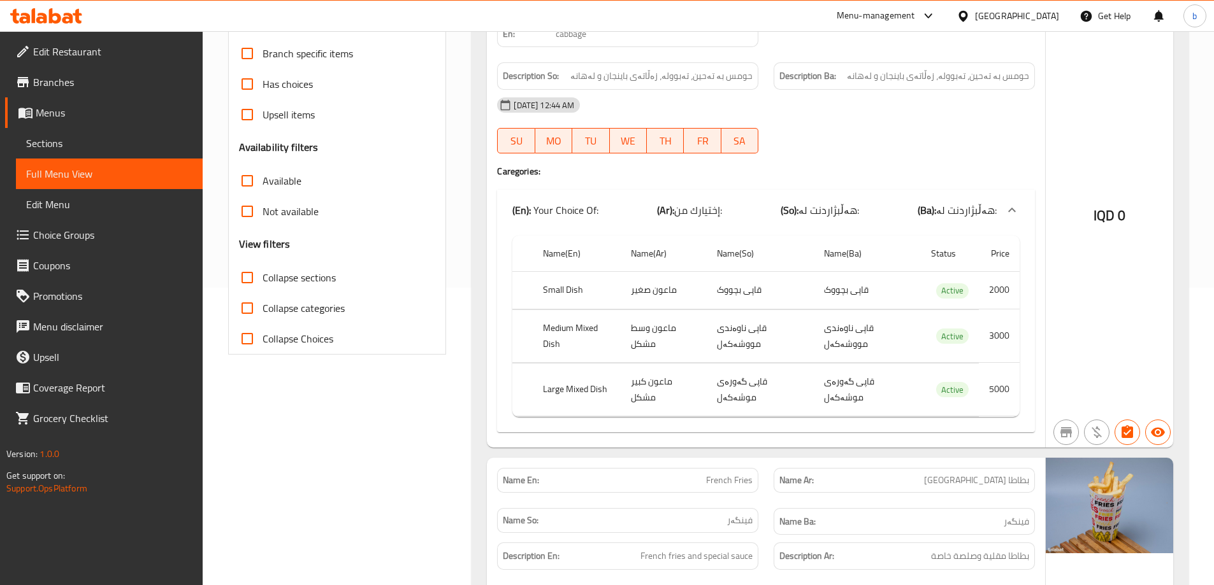
scroll to position [0, 0]
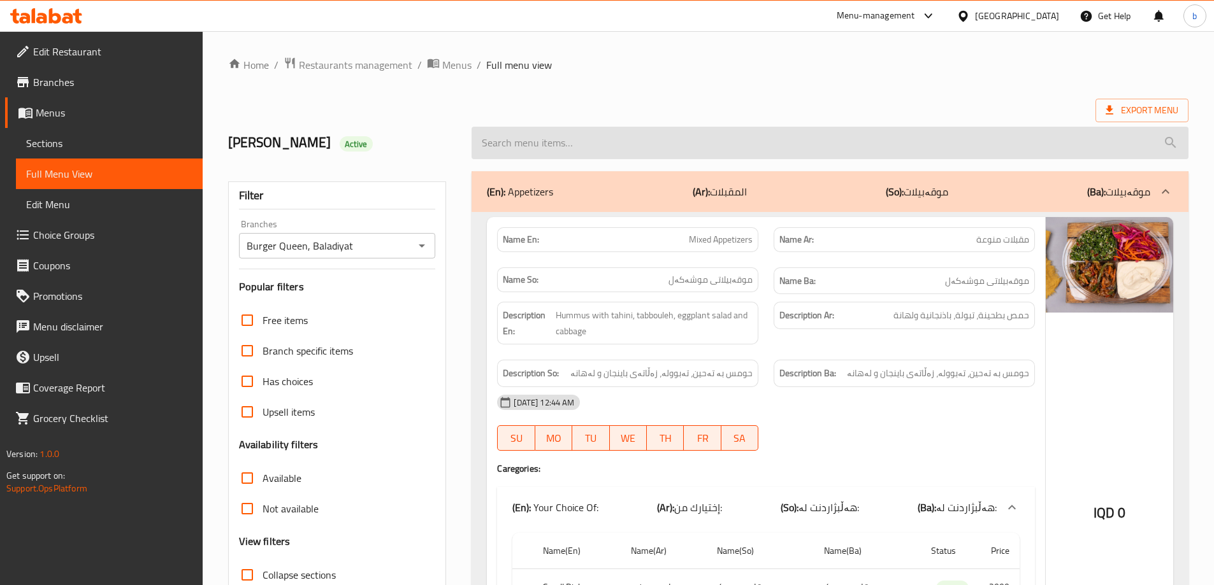
click at [730, 158] on input "search" at bounding box center [829, 143] width 717 height 32
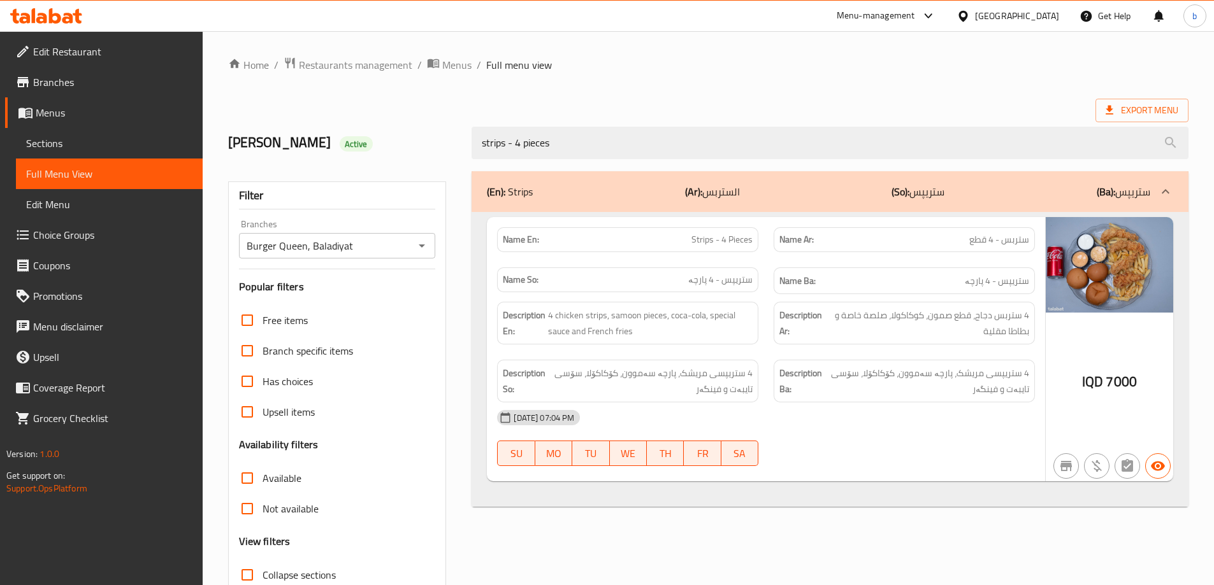
click at [773, 517] on div "(En): Strips (Ar): الستربس (So): ستریپس (Ba): ستریپس Name En: Strips - 4 Pieces…" at bounding box center [830, 412] width 732 height 496
drag, startPoint x: 513, startPoint y: 145, endPoint x: 535, endPoint y: 168, distance: 32.0
click at [417, 141] on div "Mohammed Sabir Active strips - 4 pieces" at bounding box center [707, 143] width 975 height 57
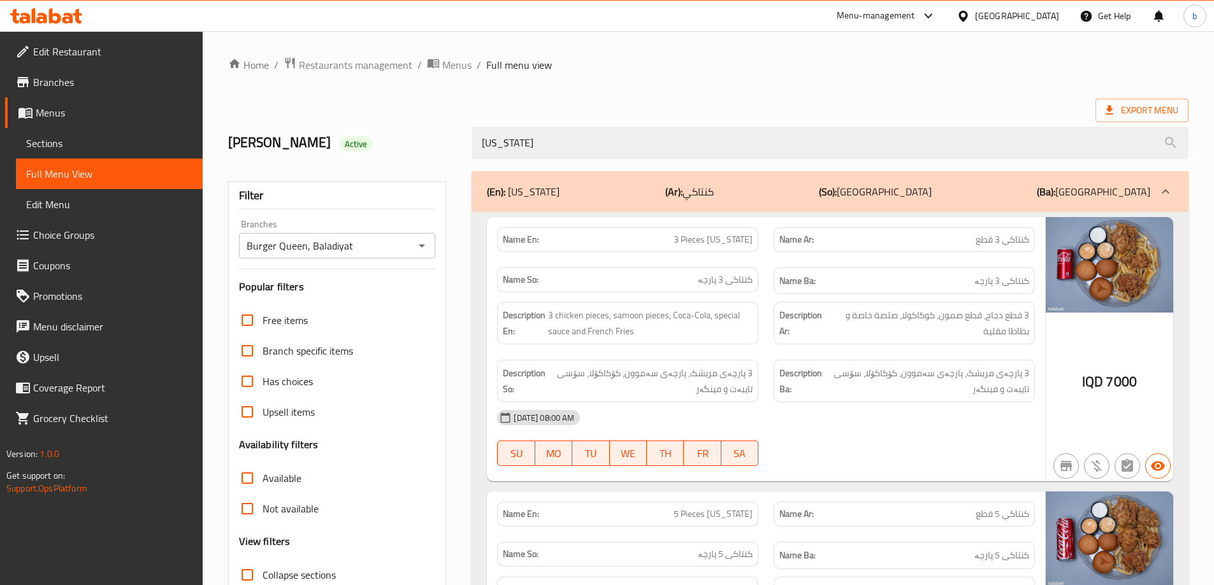
type input "kentucky"
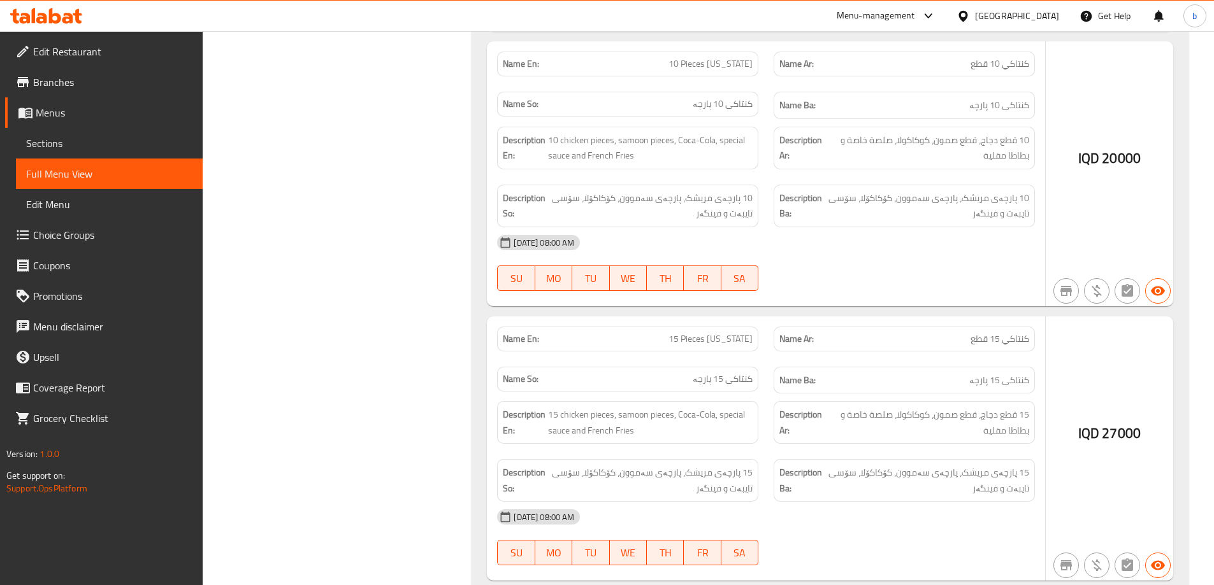
scroll to position [1047, 0]
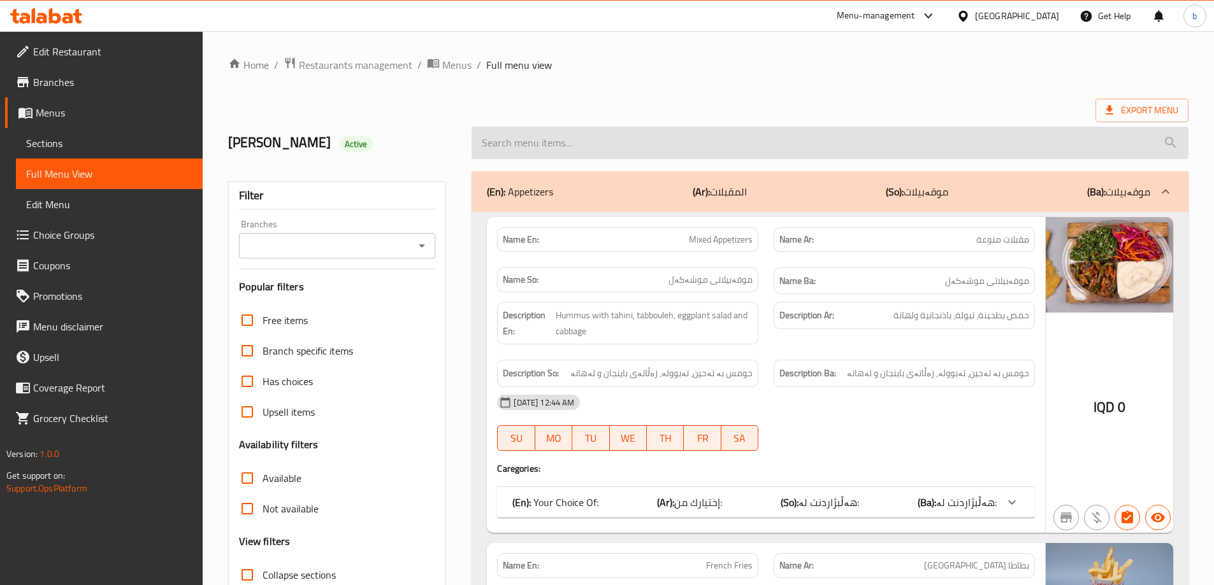
click at [612, 141] on input "search" at bounding box center [829, 143] width 717 height 32
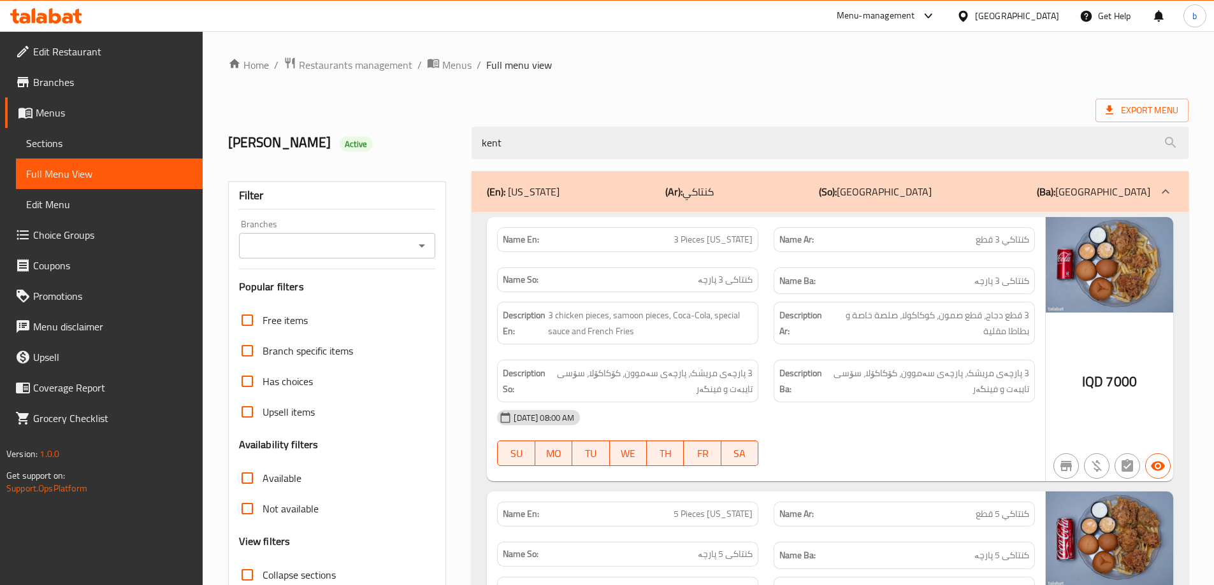
click at [415, 241] on icon "Open" at bounding box center [421, 245] width 15 height 15
type input "kent"
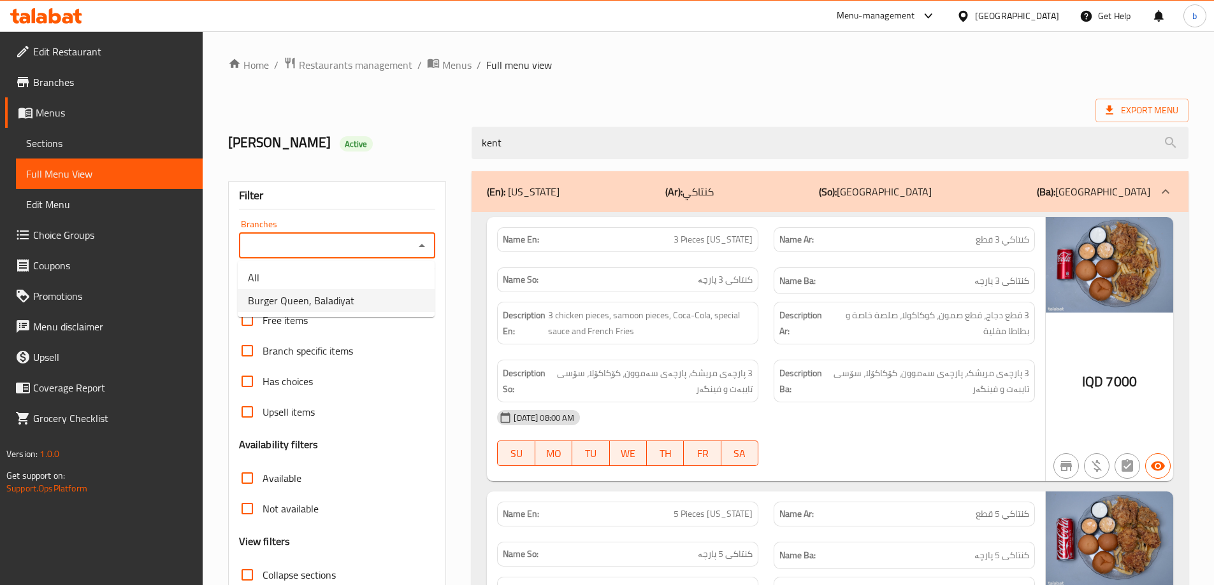
drag, startPoint x: 278, startPoint y: 307, endPoint x: 304, endPoint y: 303, distance: 26.5
click at [278, 306] on span "Burger Queen, Baladiyat" at bounding box center [301, 300] width 106 height 15
type input "Burger Queen, Baladiyat"
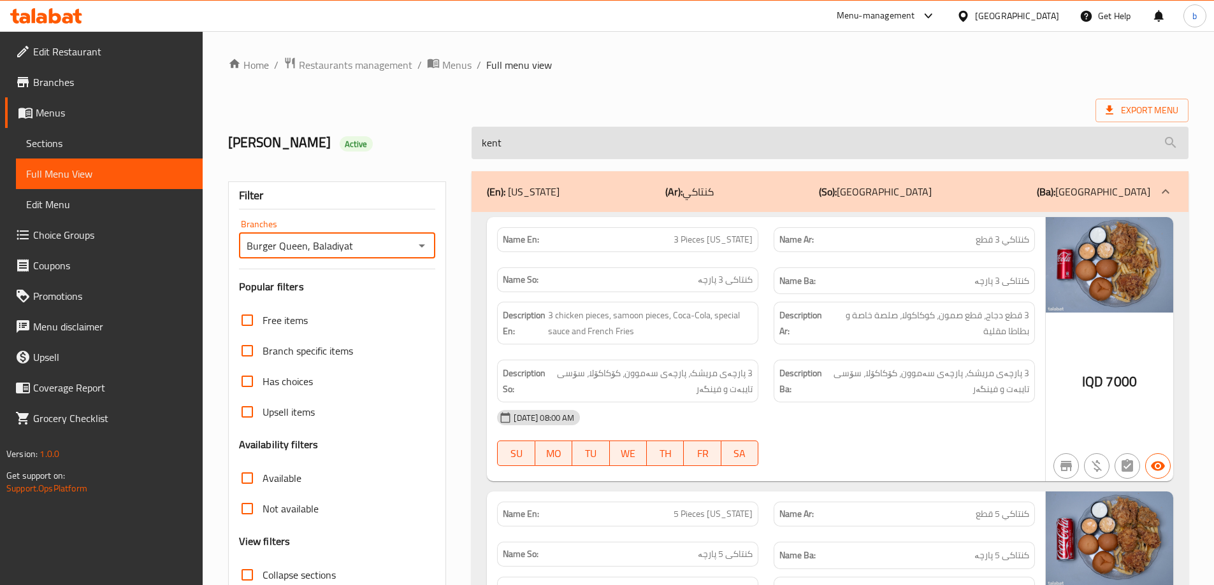
click at [588, 141] on input "kent" at bounding box center [829, 143] width 717 height 32
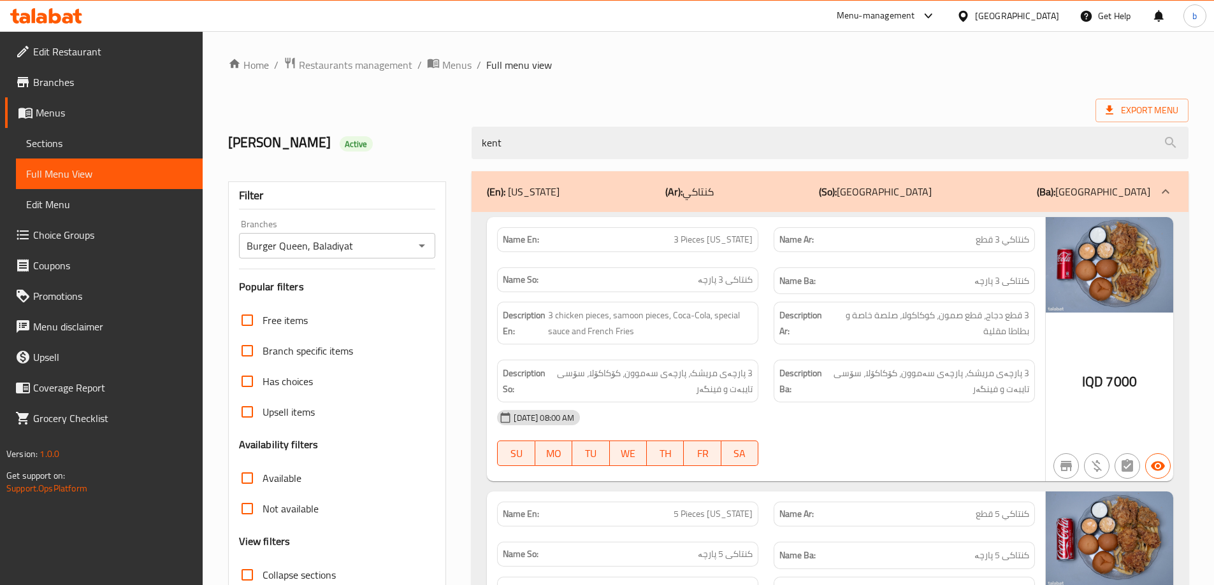
drag, startPoint x: 588, startPoint y: 141, endPoint x: 436, endPoint y: 142, distance: 151.6
click at [352, 125] on div "[PERSON_NAME] Active kent" at bounding box center [707, 143] width 975 height 57
type input "[US_STATE]"
drag, startPoint x: 589, startPoint y: 147, endPoint x: 351, endPoint y: 141, distance: 238.3
click at [351, 141] on div "[PERSON_NAME] Active [US_STATE]" at bounding box center [707, 143] width 975 height 57
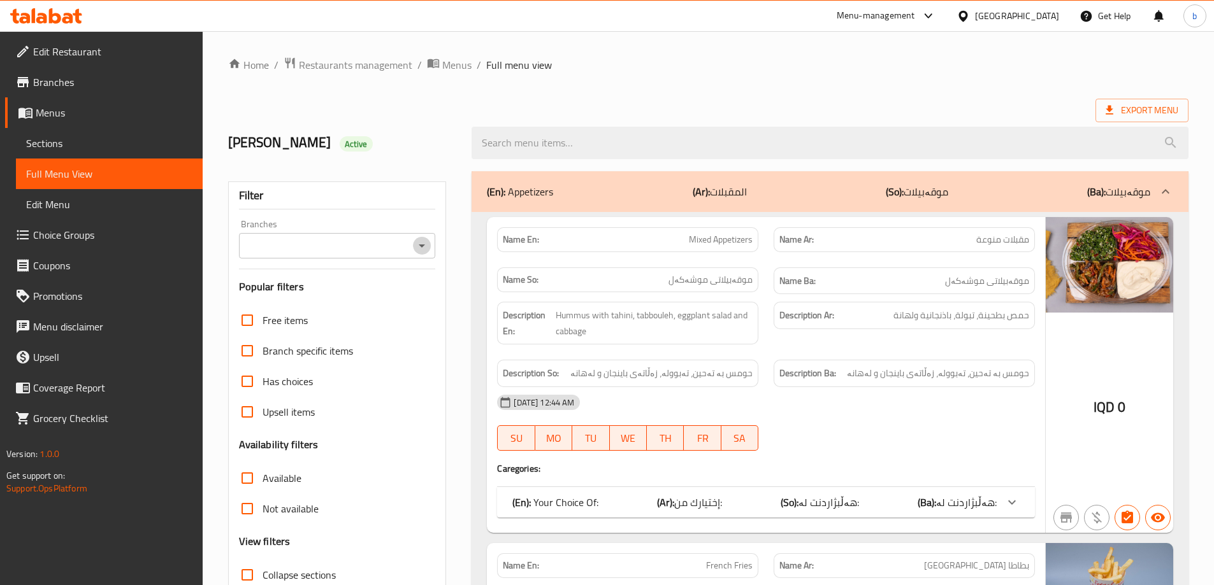
click at [426, 252] on icon "Open" at bounding box center [421, 245] width 15 height 15
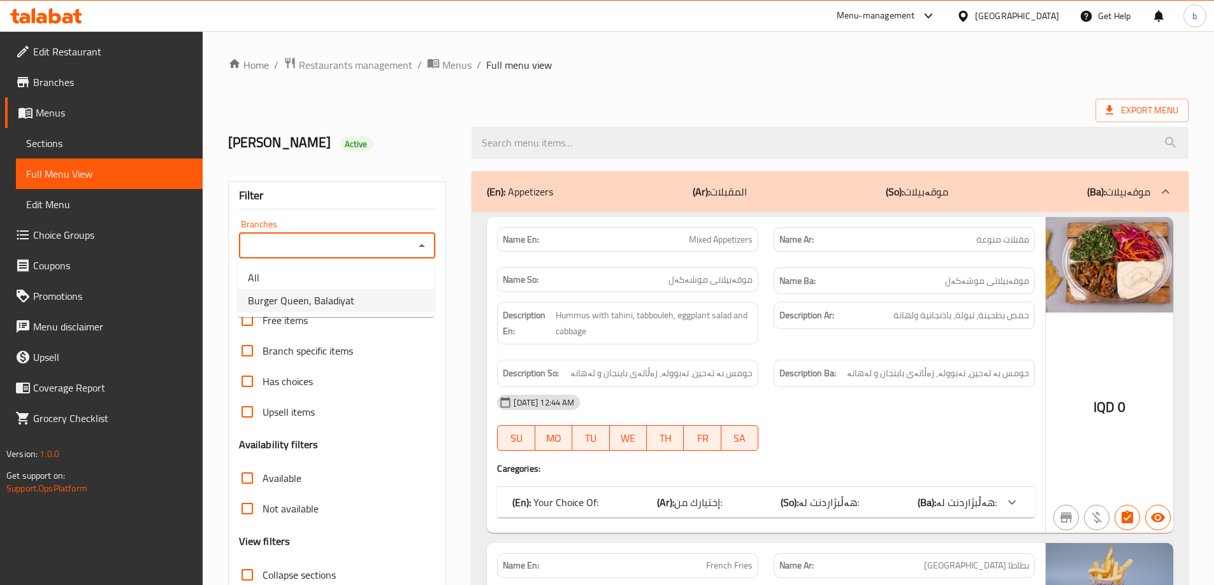
click at [320, 302] on span "Burger Queen, Baladiyat" at bounding box center [301, 300] width 106 height 15
type input "Burger Queen, Baladiyat"
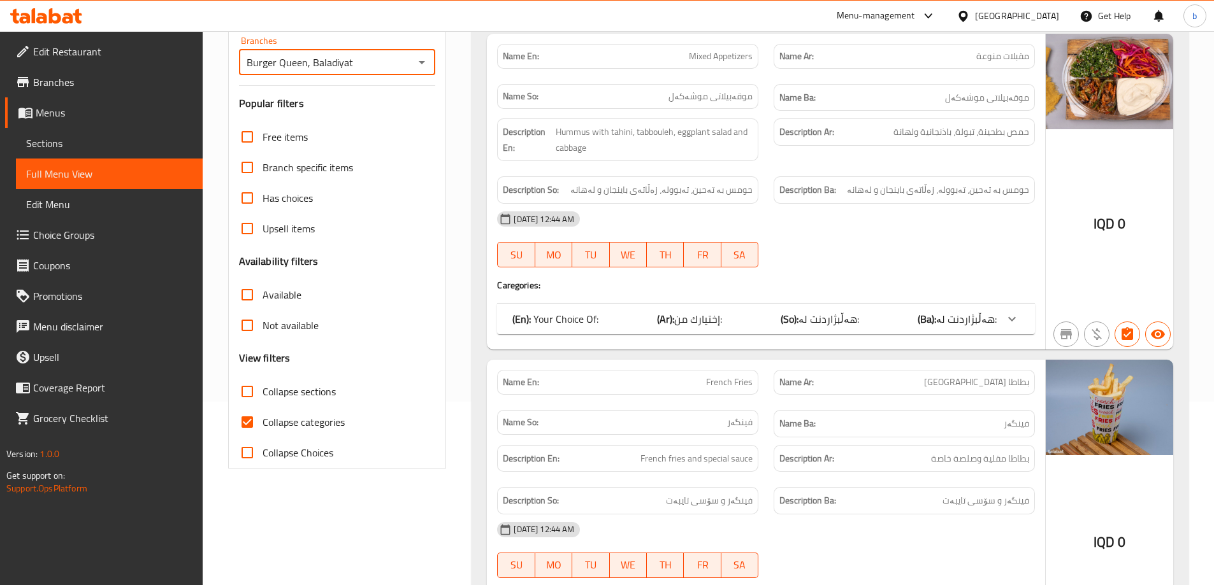
scroll to position [298, 0]
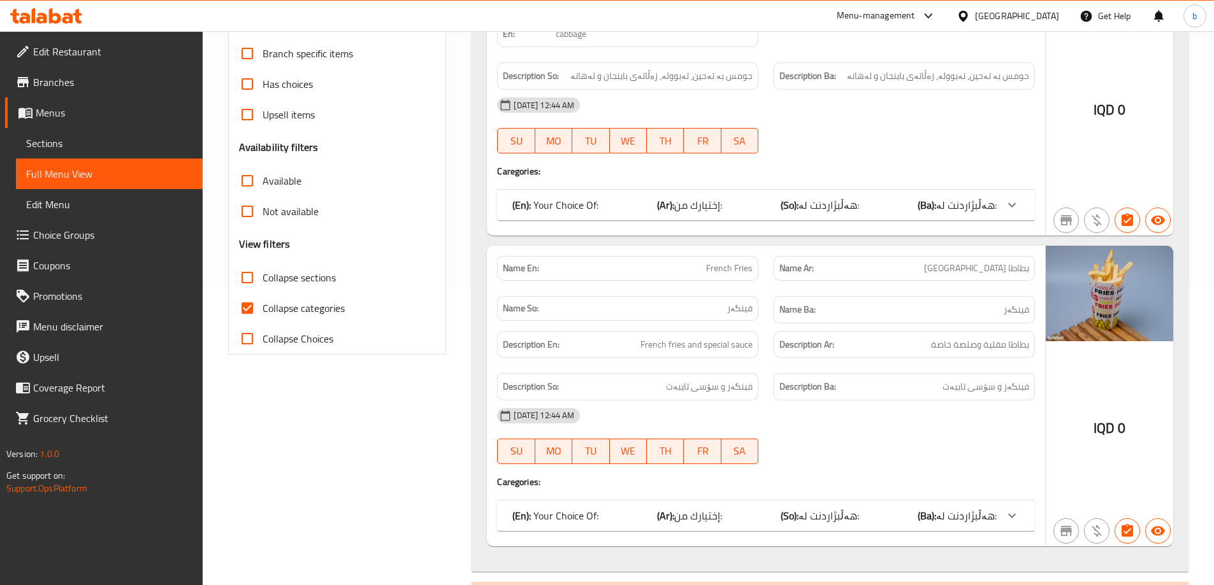
click at [251, 306] on input "Collapse categories" at bounding box center [247, 308] width 31 height 31
checkbox input "false"
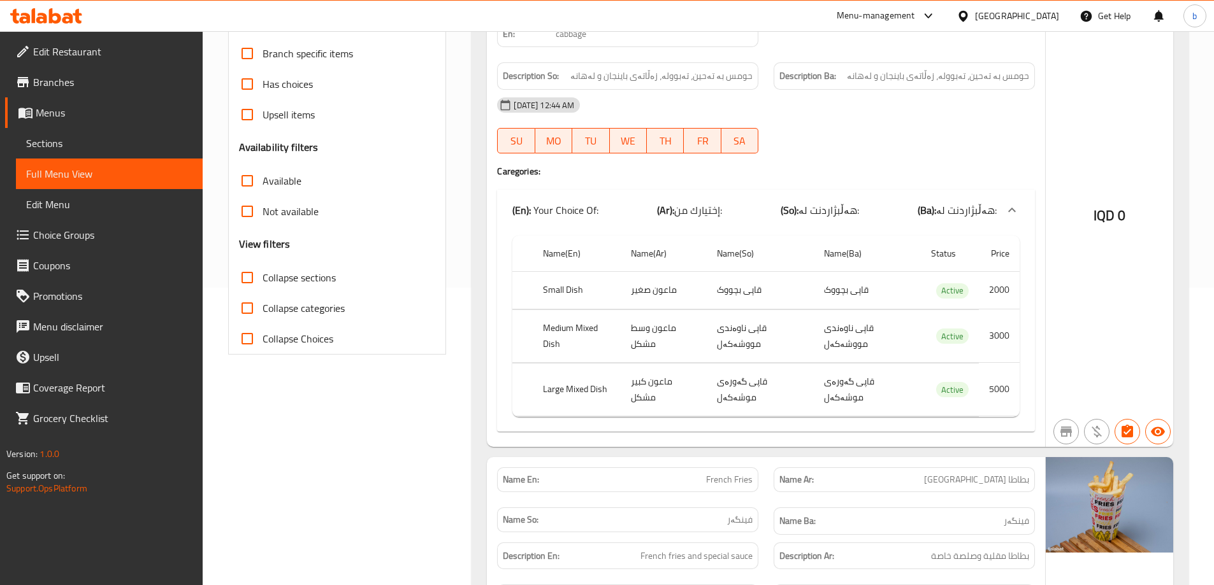
scroll to position [0, 0]
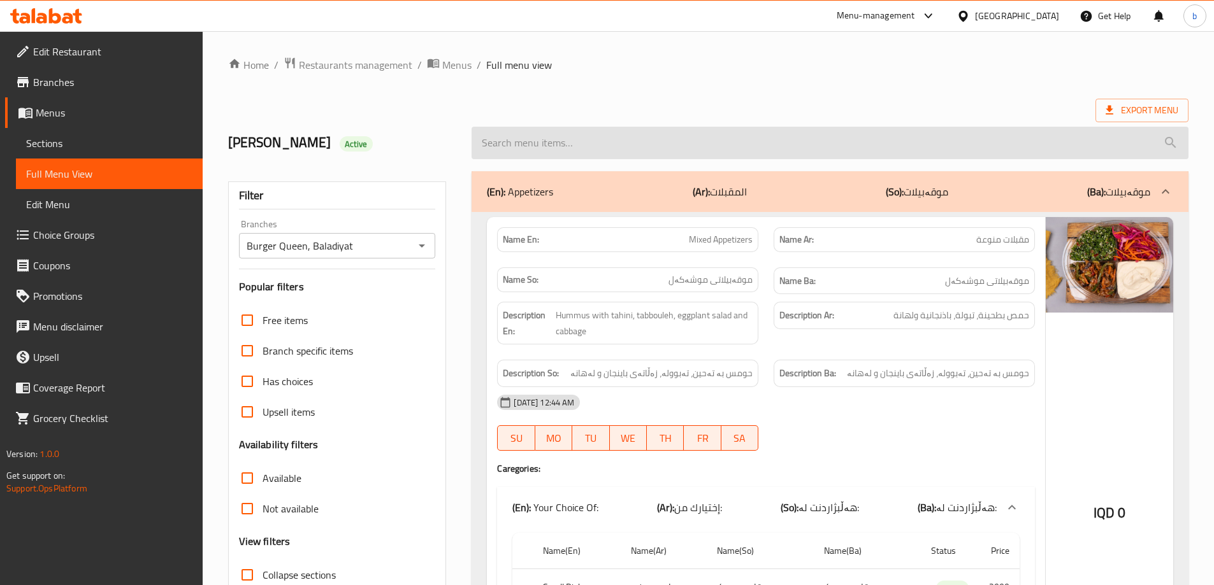
drag, startPoint x: 751, startPoint y: 122, endPoint x: 758, endPoint y: 131, distance: 11.8
click at [752, 125] on div at bounding box center [830, 143] width 732 height 48
click at [760, 131] on input "search" at bounding box center [829, 143] width 717 height 32
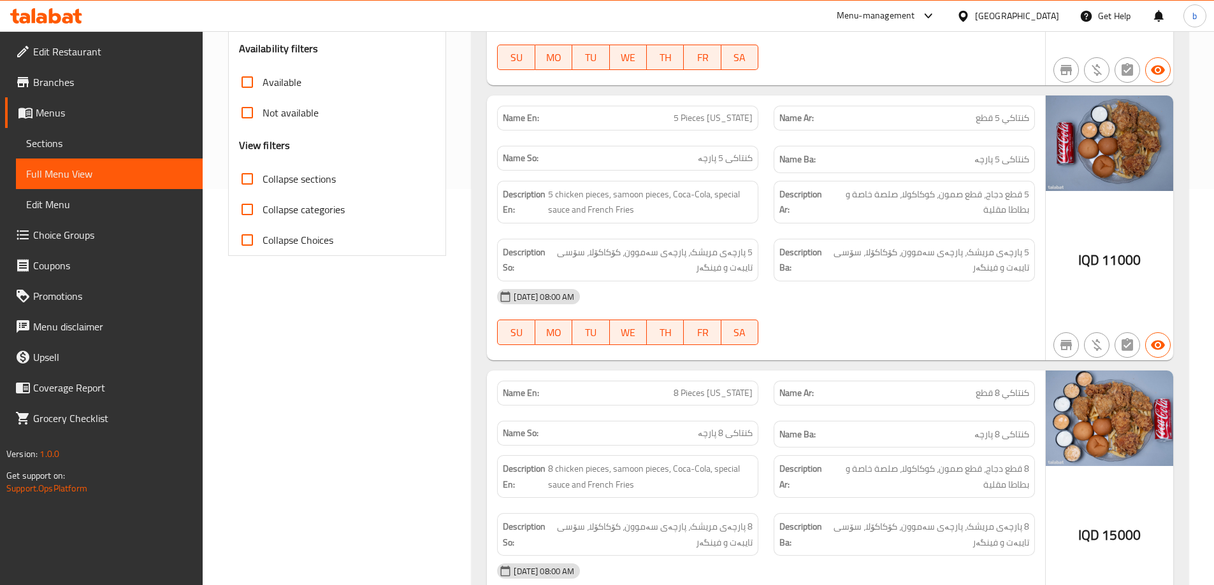
scroll to position [594, 0]
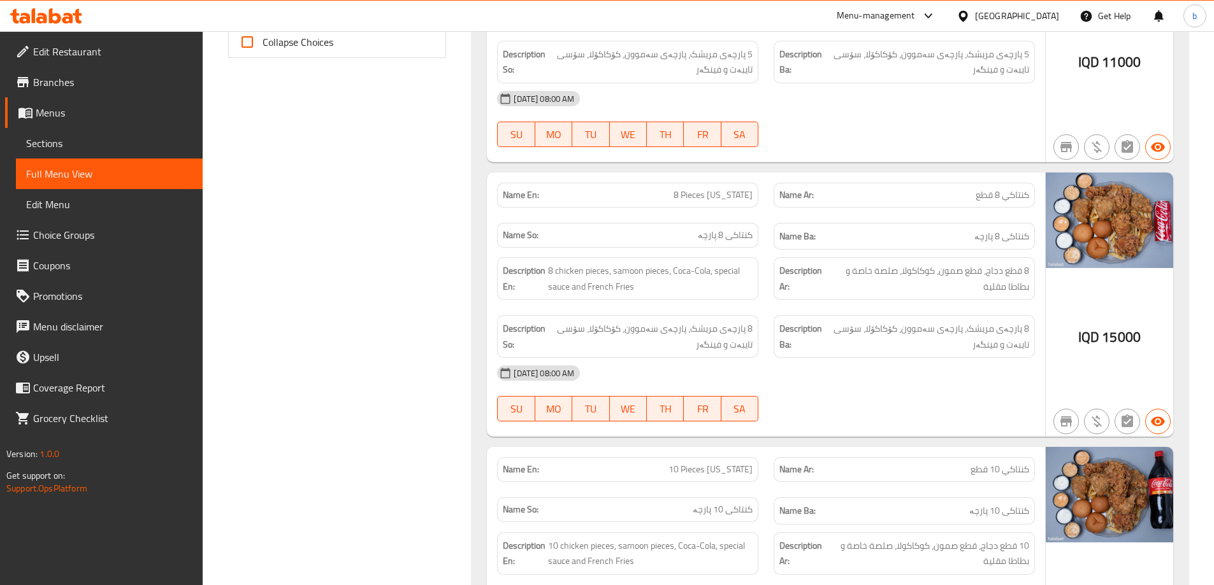
type input "kentucky"
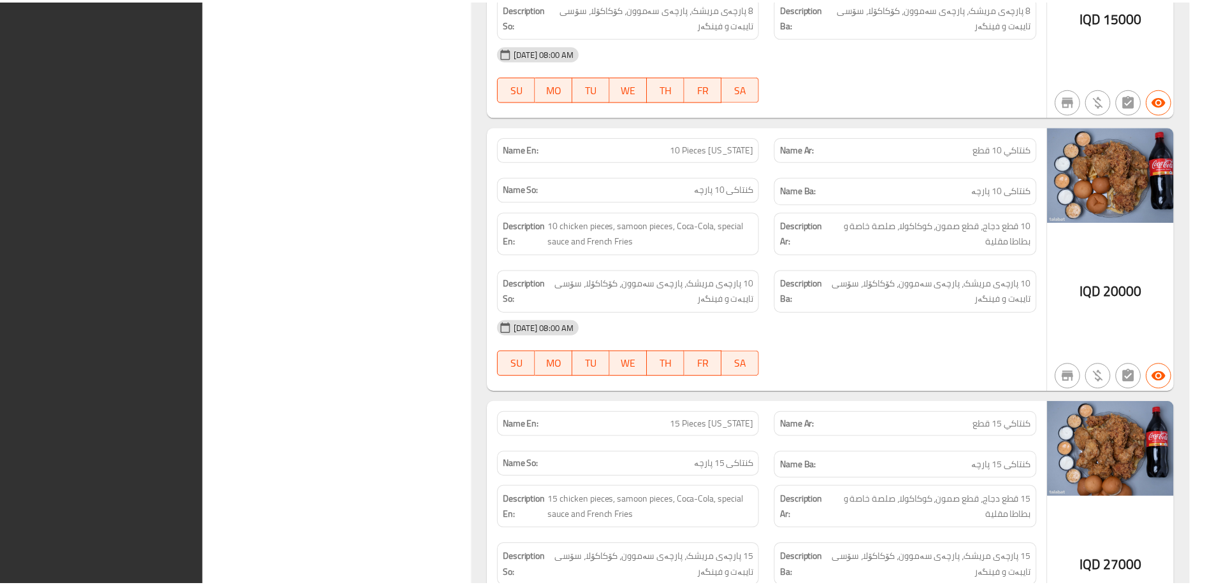
scroll to position [1047, 0]
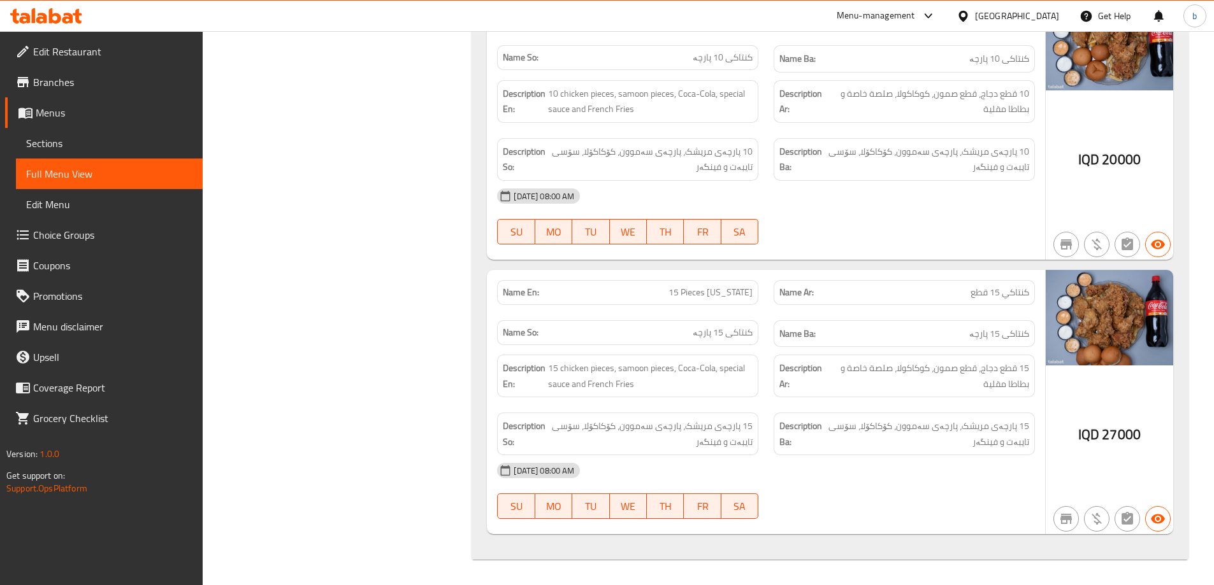
click at [57, 15] on icon at bounding box center [55, 15] width 12 height 15
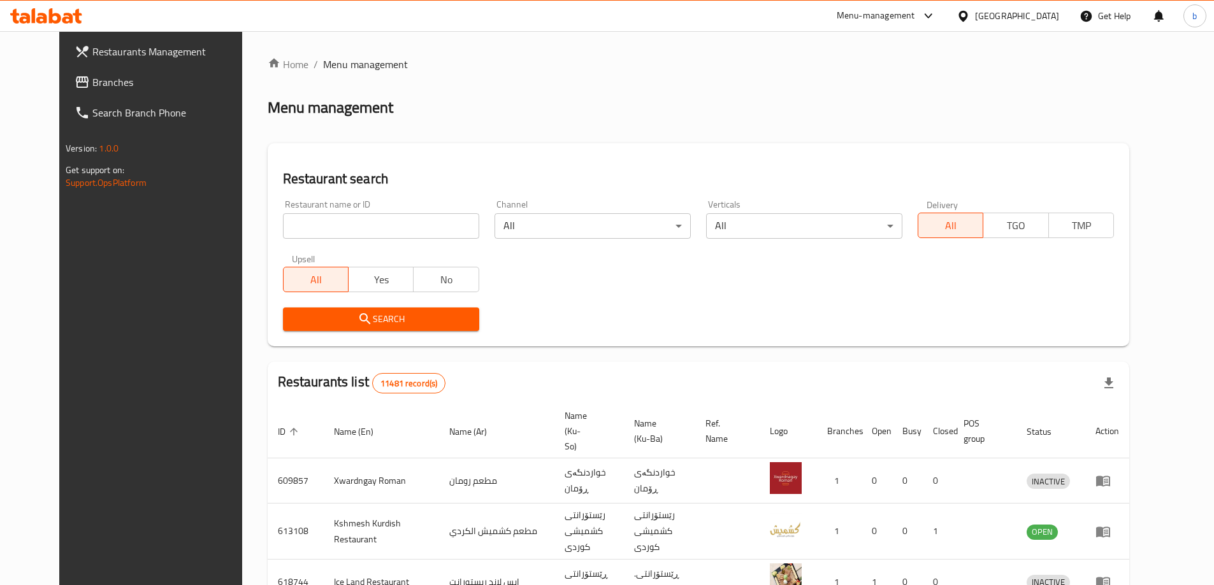
click at [101, 80] on span "Branches" at bounding box center [171, 82] width 159 height 15
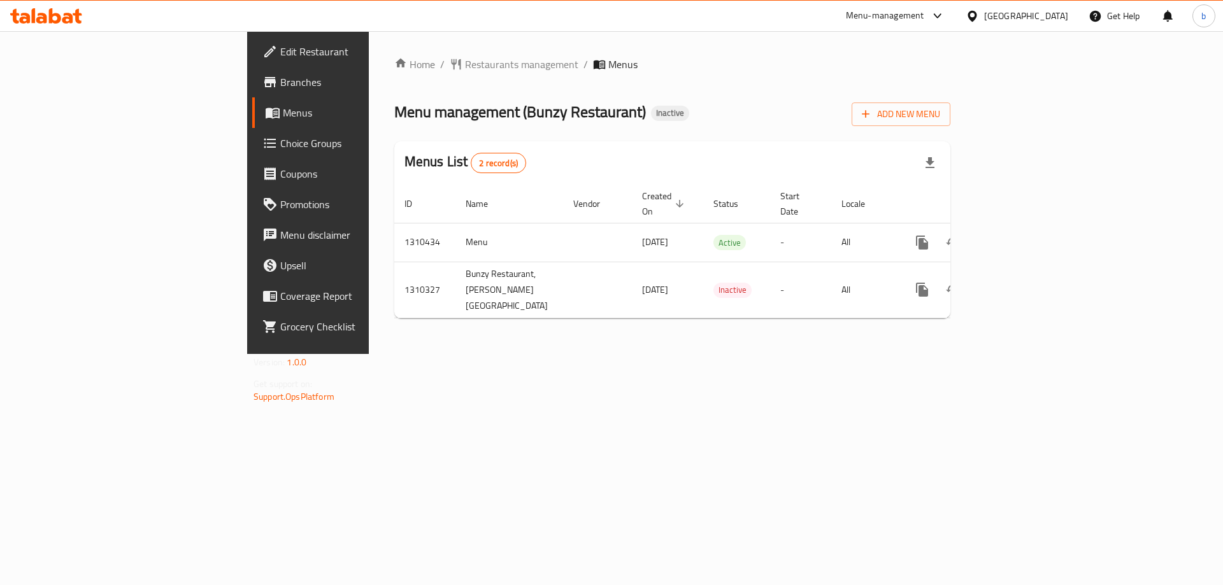
click at [43, 14] on icon at bounding box center [41, 18] width 11 height 11
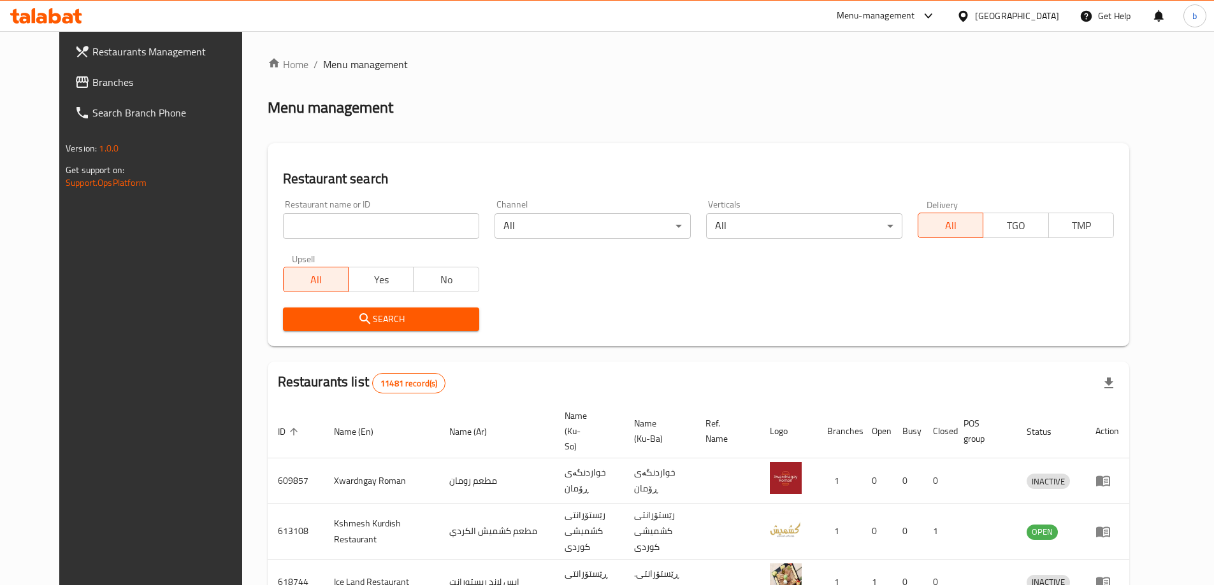
click at [101, 80] on span "Branches" at bounding box center [171, 82] width 159 height 15
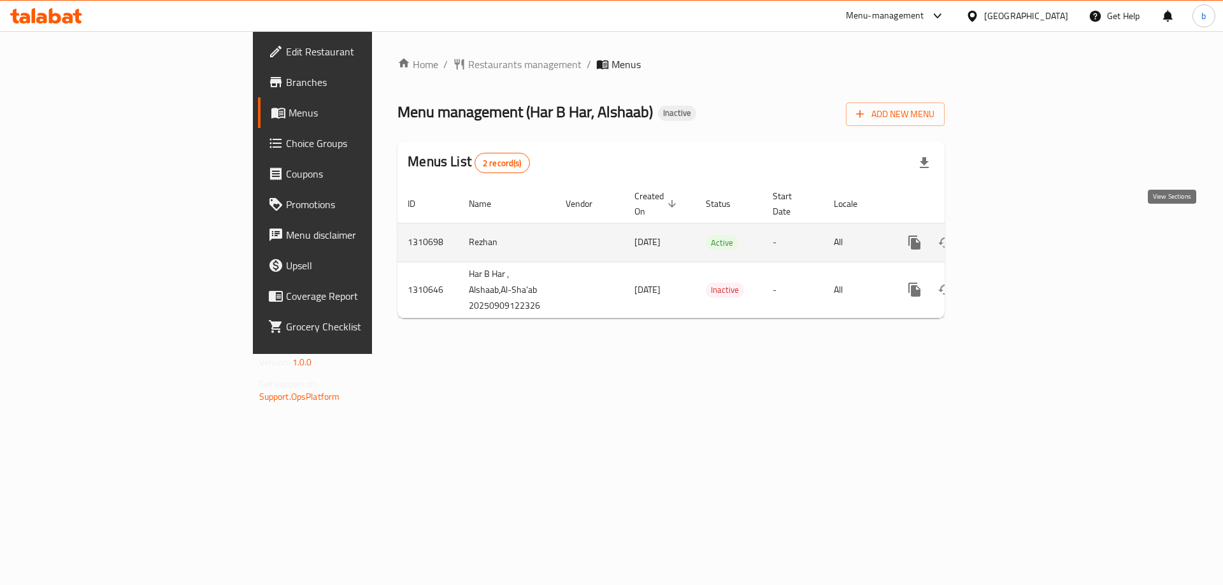
click at [1014, 235] on icon "enhanced table" at bounding box center [1006, 242] width 15 height 15
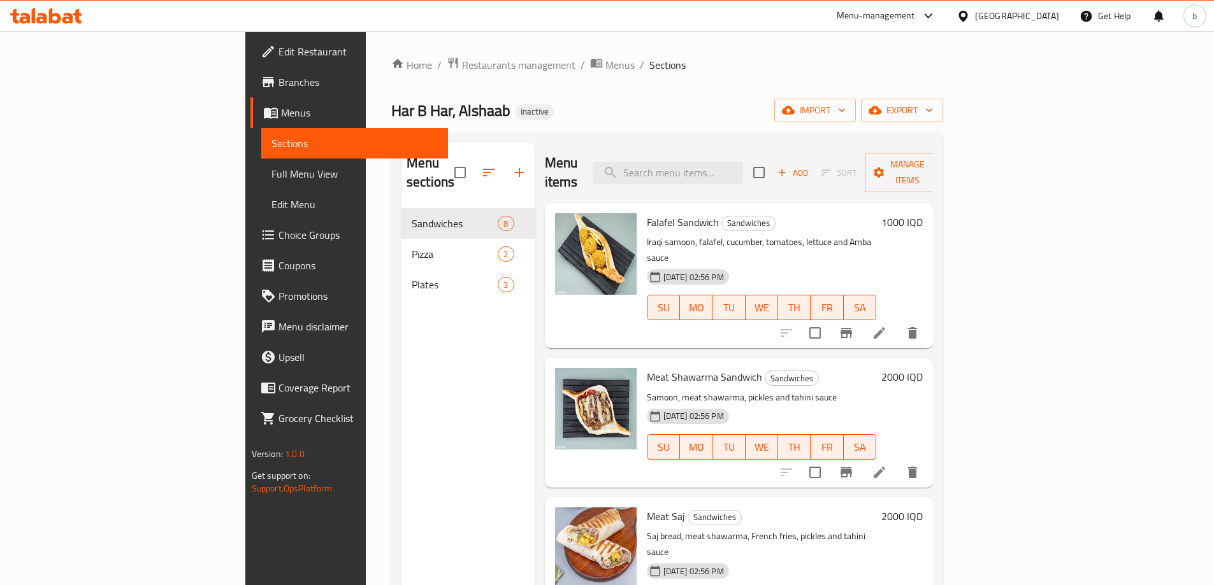
click at [271, 180] on span "Full Menu View" at bounding box center [354, 173] width 166 height 15
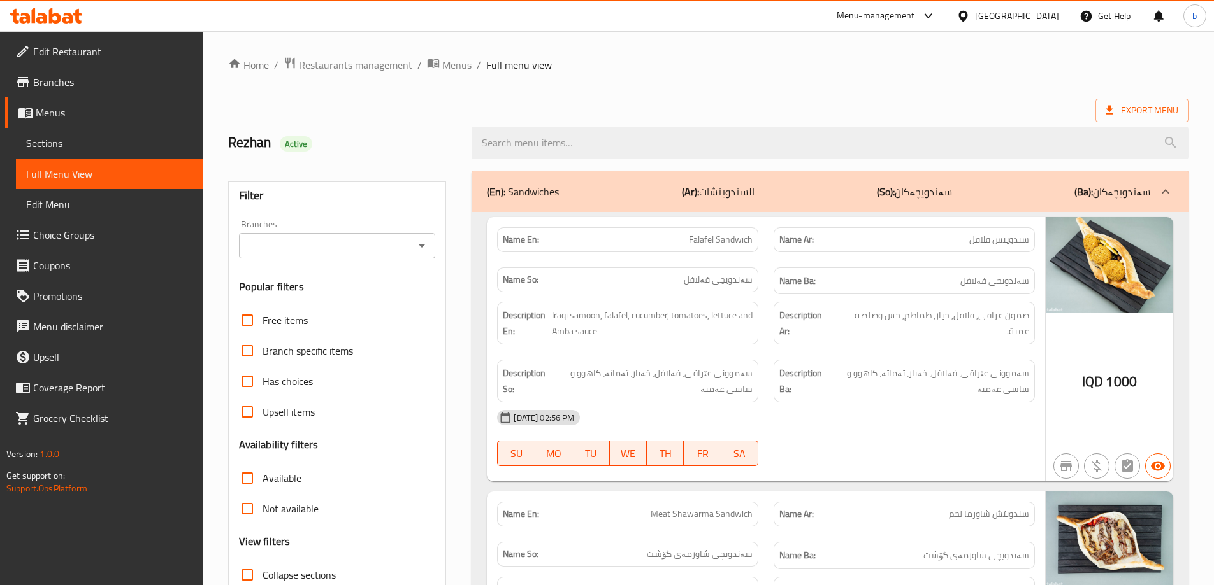
click at [420, 248] on icon "Open" at bounding box center [421, 245] width 15 height 15
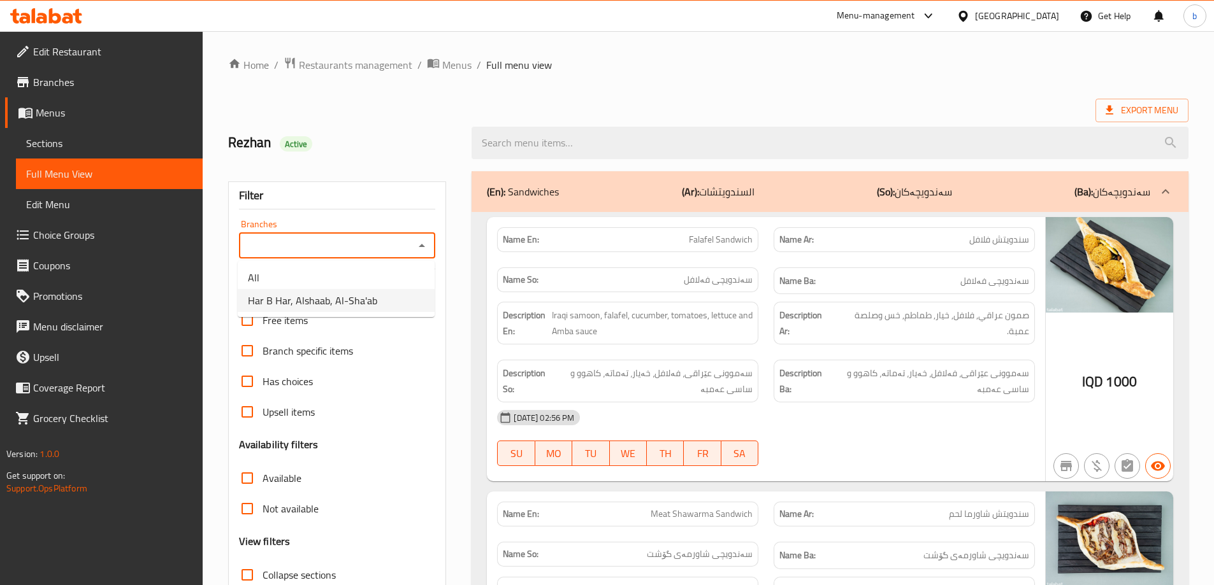
click at [329, 311] on li "Har B Har, Alshaab, Al-Sha'ab" at bounding box center [336, 300] width 197 height 23
type input "Har B Har, Alshaab, Al-Sha'ab"
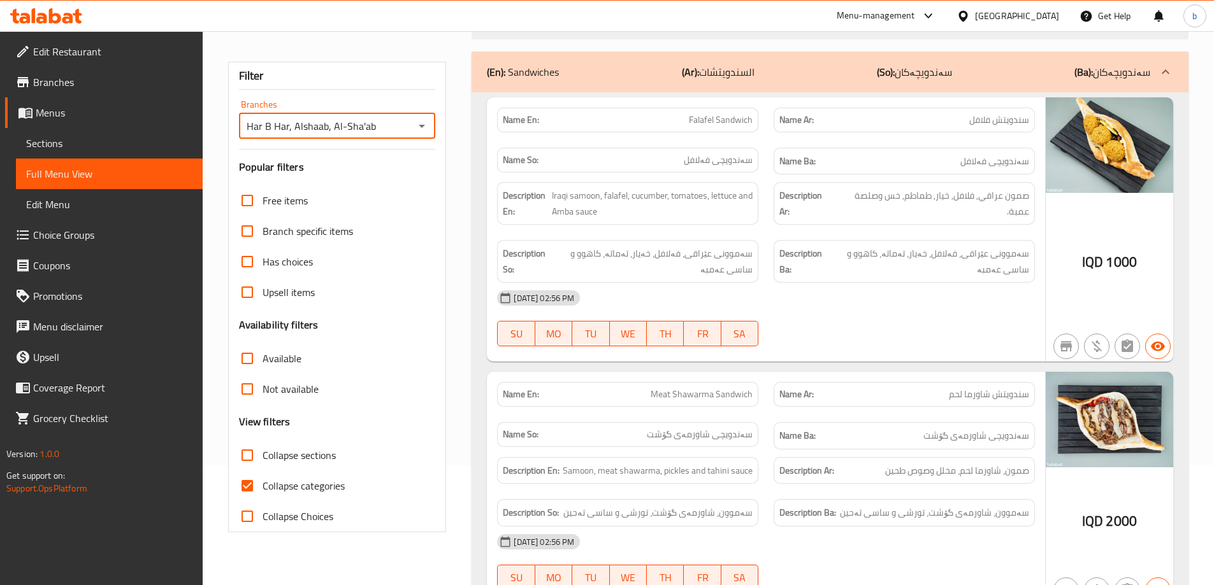
scroll to position [148, 0]
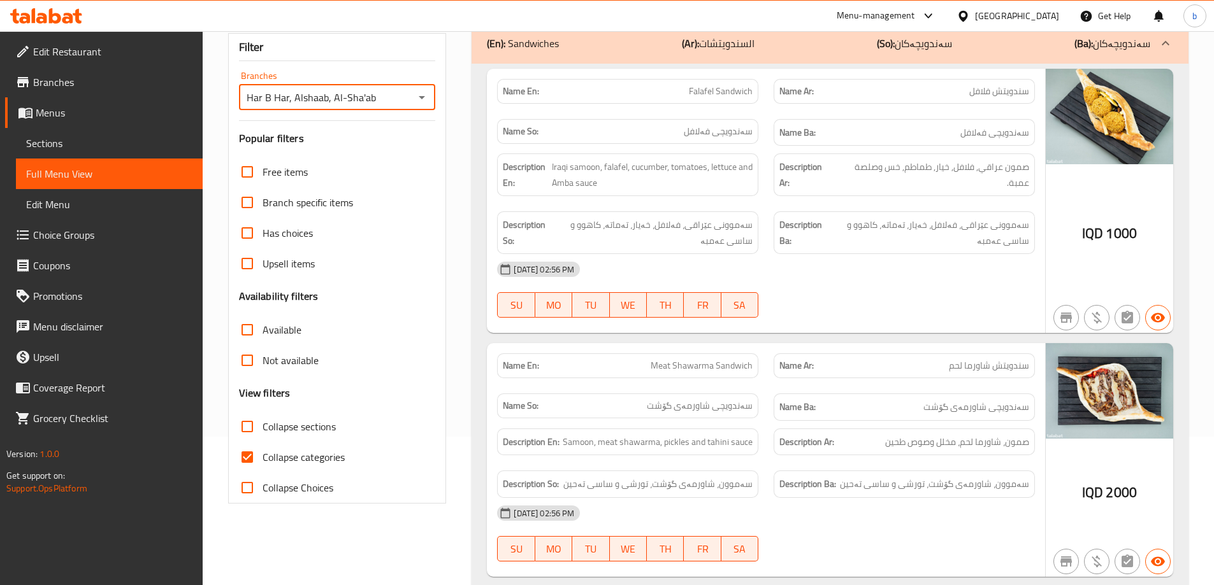
click at [252, 453] on input "Collapse categories" at bounding box center [247, 457] width 31 height 31
checkbox input "false"
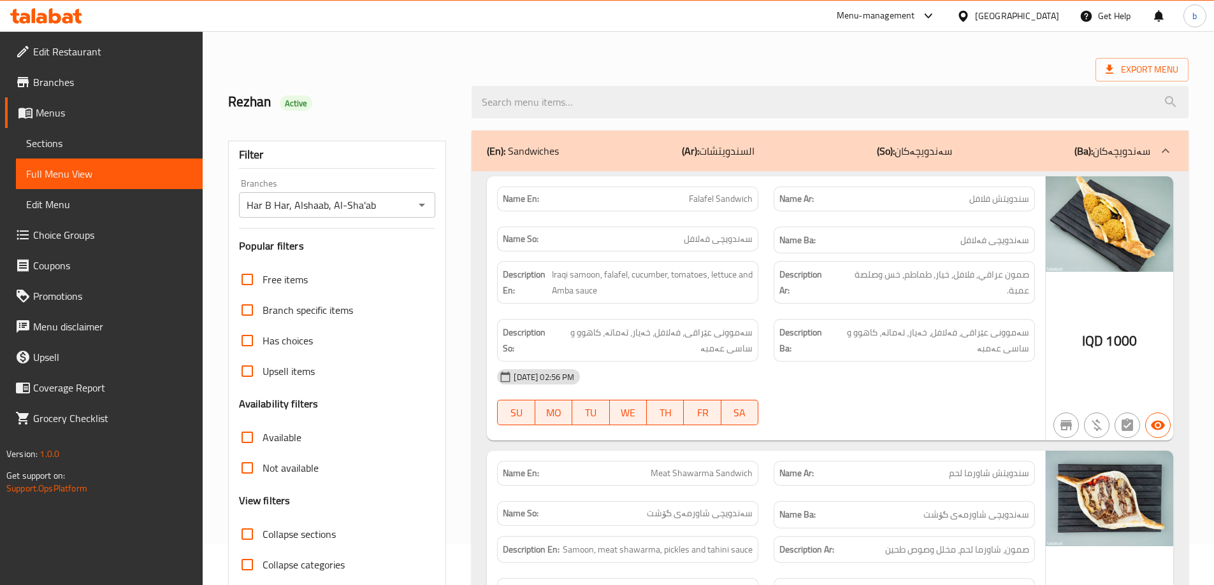
scroll to position [0, 0]
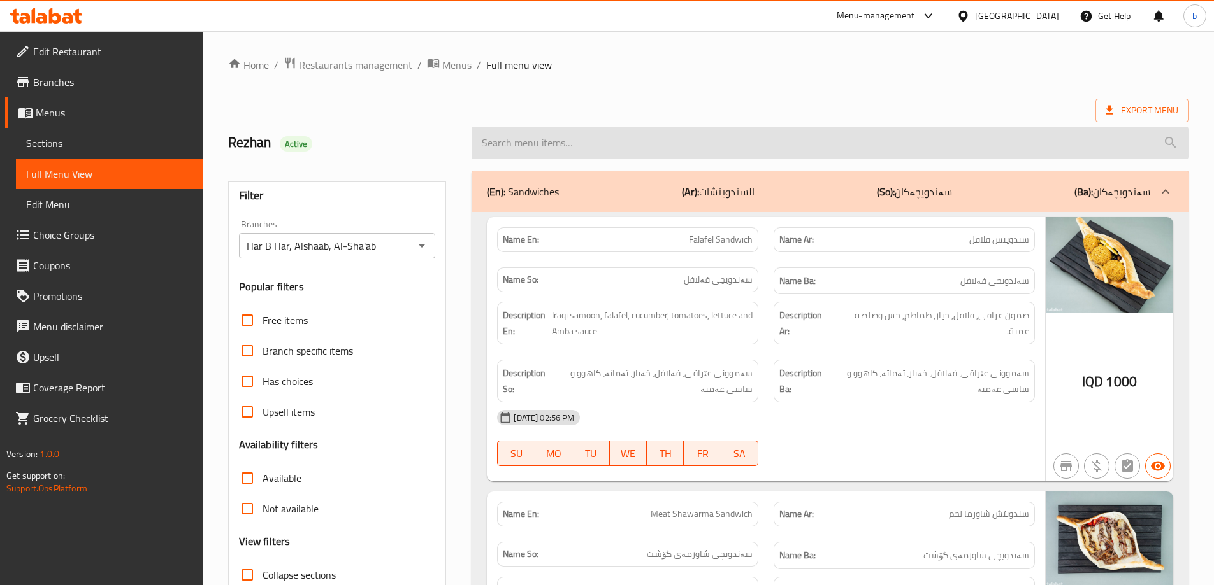
click at [649, 141] on input "search" at bounding box center [829, 143] width 717 height 32
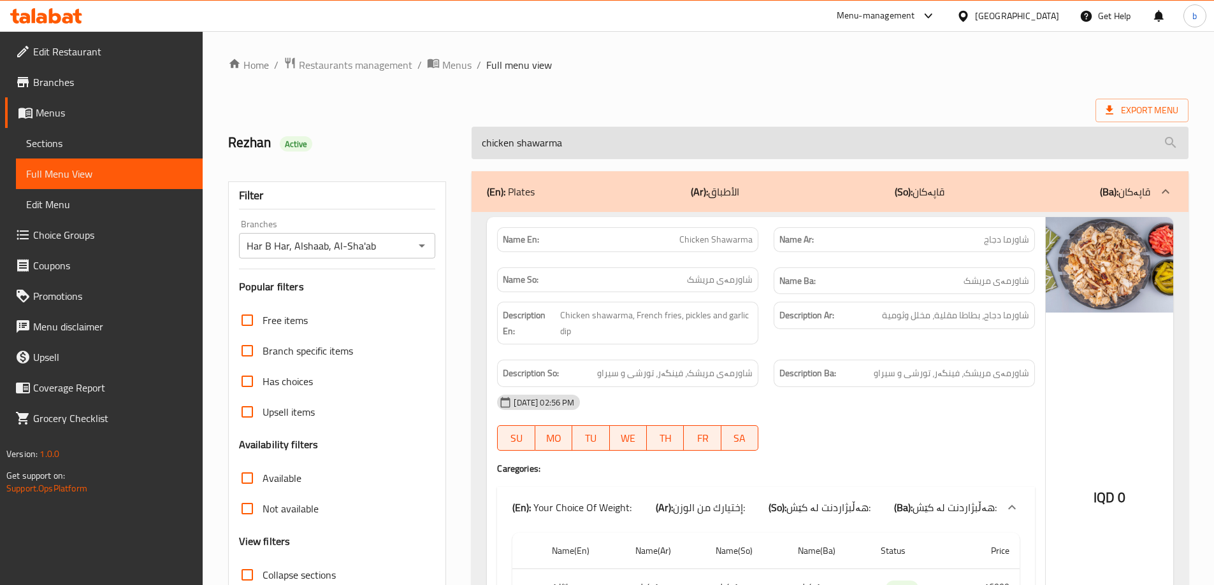
drag, startPoint x: 608, startPoint y: 132, endPoint x: 561, endPoint y: 136, distance: 46.7
click at [561, 136] on input "chicken shawarma" at bounding box center [829, 143] width 717 height 32
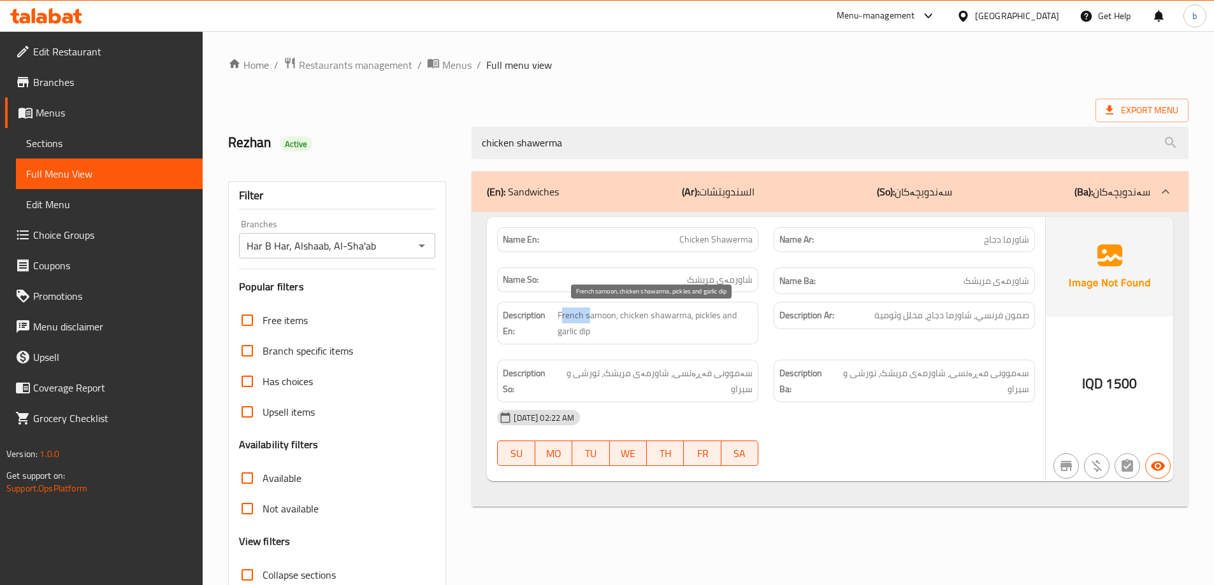
drag, startPoint x: 560, startPoint y: 313, endPoint x: 593, endPoint y: 313, distance: 33.1
click at [593, 313] on span "French samoon, chicken shawarma, pickles and garlic dip" at bounding box center [654, 323] width 195 height 31
drag, startPoint x: 645, startPoint y: 317, endPoint x: 693, endPoint y: 317, distance: 47.8
click at [693, 317] on span "French samoon, chicken shawarma, pickles and garlic dip" at bounding box center [654, 323] width 195 height 31
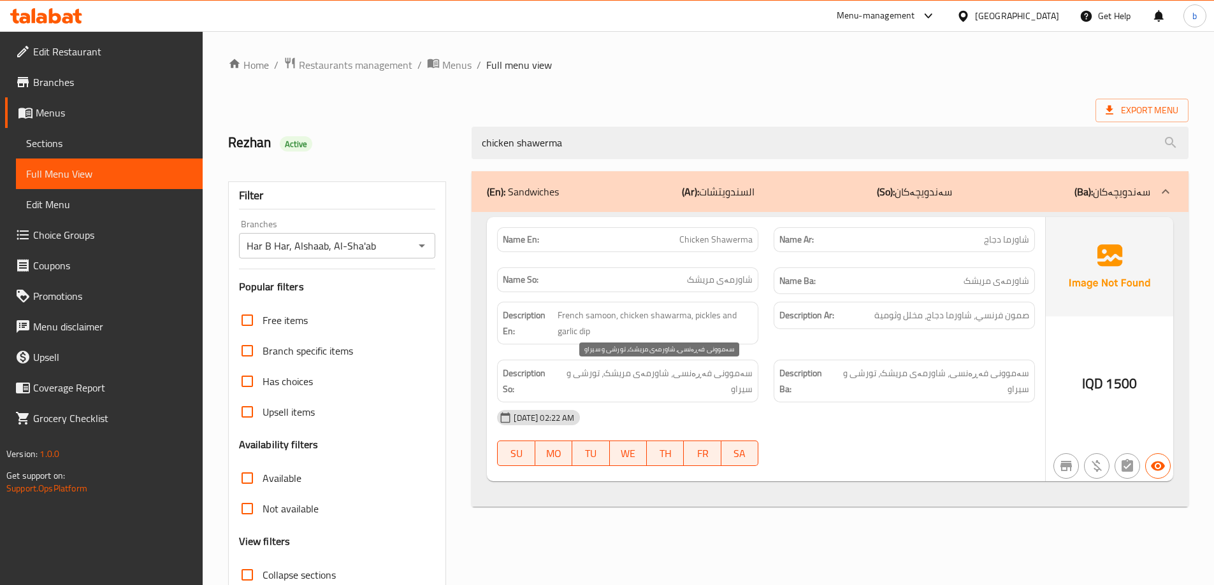
click at [687, 368] on span "سەموونی فەڕەنسی، شاورمەی مریشک، تورشی و سیراو" at bounding box center [654, 381] width 195 height 31
drag, startPoint x: 765, startPoint y: 532, endPoint x: 821, endPoint y: 500, distance: 64.5
click at [765, 532] on div "(En): Sandwiches (Ar): السندويتشات (So): سەندویچەکان (Ba): سەندویچەکان Name En:…" at bounding box center [830, 412] width 732 height 496
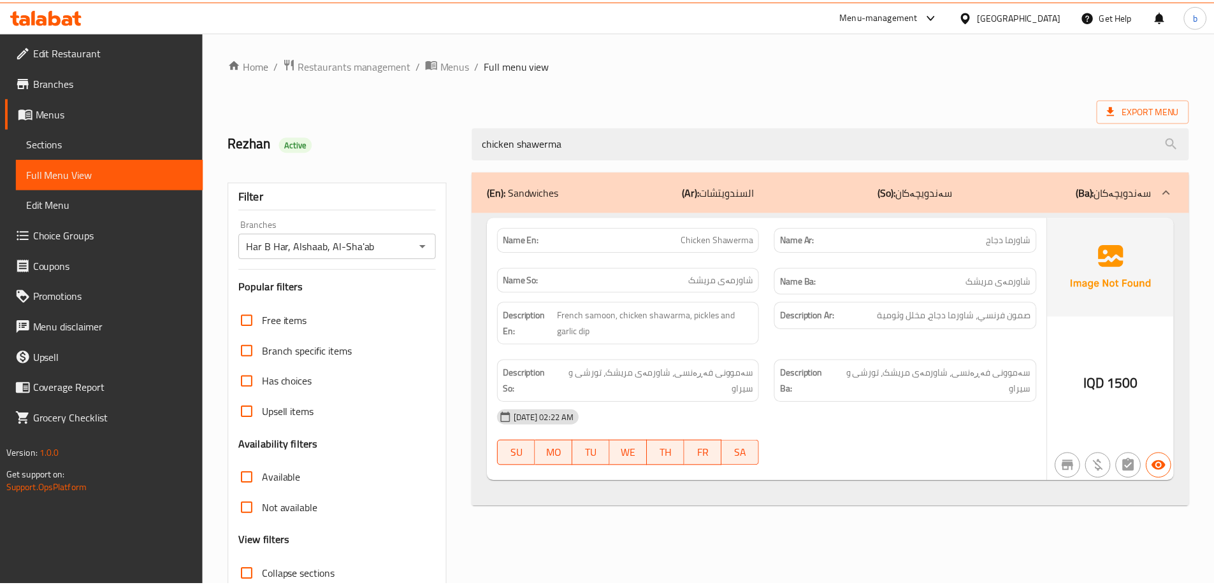
scroll to position [92, 0]
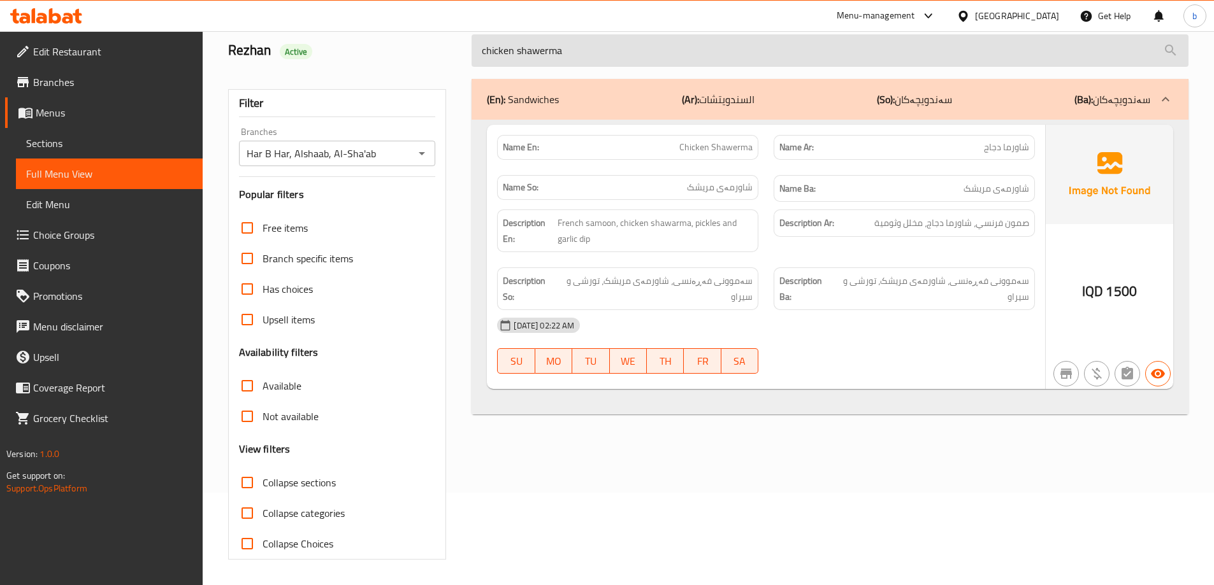
drag, startPoint x: 615, startPoint y: 47, endPoint x: 517, endPoint y: 56, distance: 98.5
click at [517, 56] on input "chicken shawerma" at bounding box center [829, 50] width 717 height 32
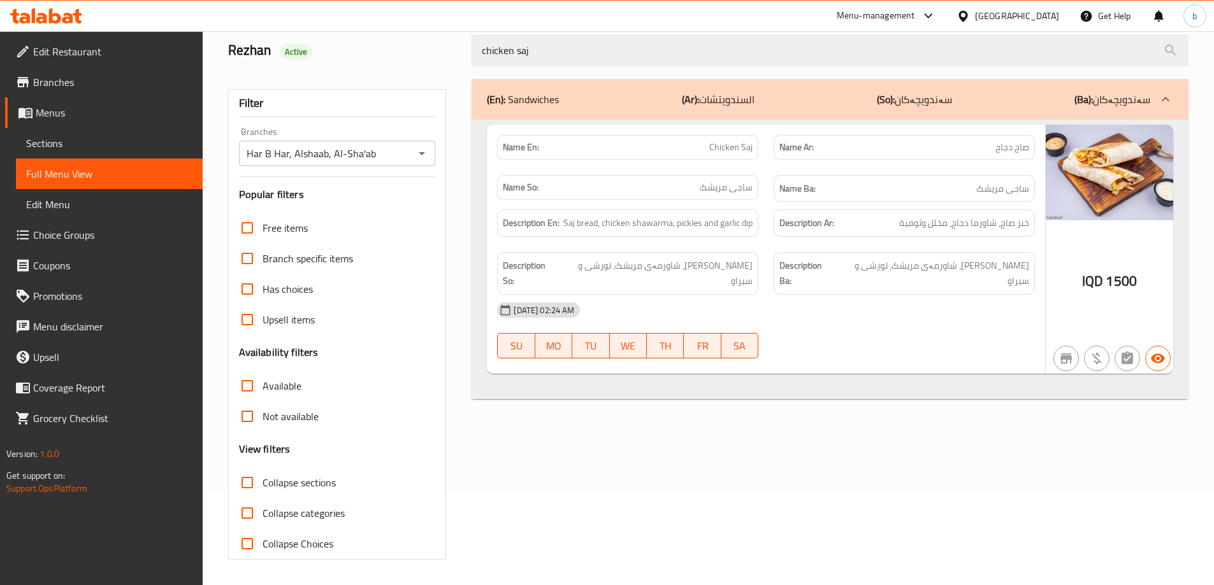
type input "chicken saj"
